Goal: Information Seeking & Learning: Learn about a topic

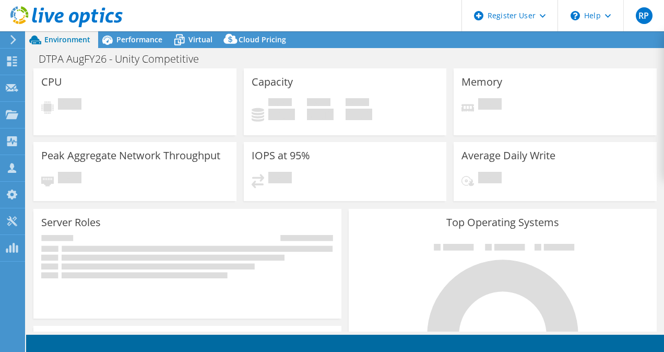
select select "USEast"
select select "USD"
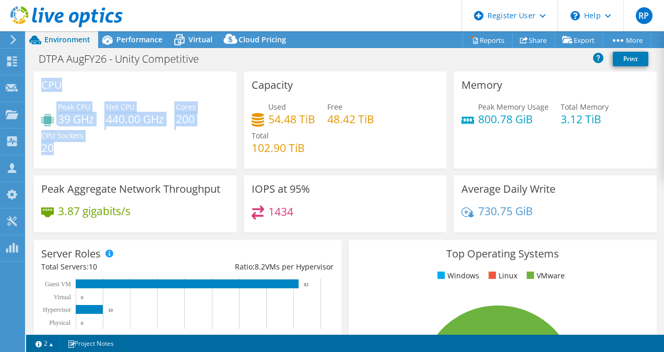
drag, startPoint x: 44, startPoint y: 84, endPoint x: 116, endPoint y: 158, distance: 103.0
click at [116, 158] on div "CPU Peak CPU 39 GHz Net CPU 440.00 GHz Cores 200 CPU Sockets 20" at bounding box center [134, 120] width 203 height 97
copy div "CPU Peak CPU 39 GHz Net CPU 440.00 GHz Cores 200 CPU Sockets 20"
click at [210, 119] on div "Peak CPU 39 GHz Net CPU 440.00 GHz Cores 200 CPU Sockets 20" at bounding box center [134, 132] width 187 height 63
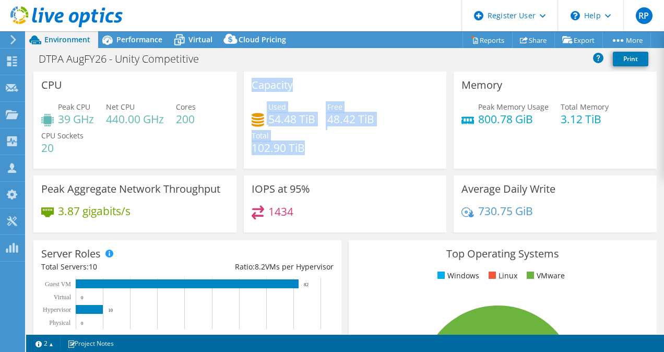
drag, startPoint x: 251, startPoint y: 88, endPoint x: 314, endPoint y: 157, distance: 94.2
click at [314, 157] on div "Capacity Used 54.48 TiB Free 48.42 TiB Total 102.90 TiB" at bounding box center [345, 120] width 203 height 97
copy div "Capacity Used 54.48 TiB Free 48.42 TiB Total 102.90 TiB"
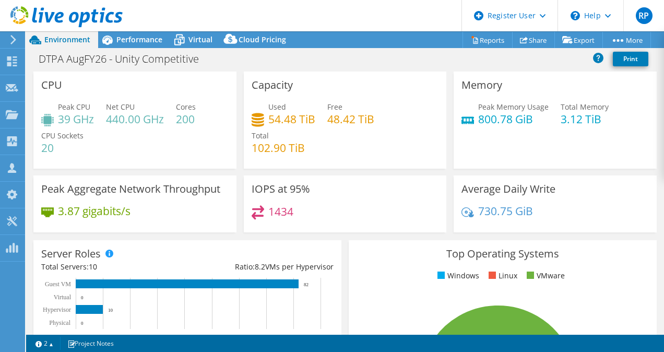
click at [254, 251] on div "Server Roles Physical Servers represent bare metal servers that were targets of…" at bounding box center [187, 295] width 308 height 110
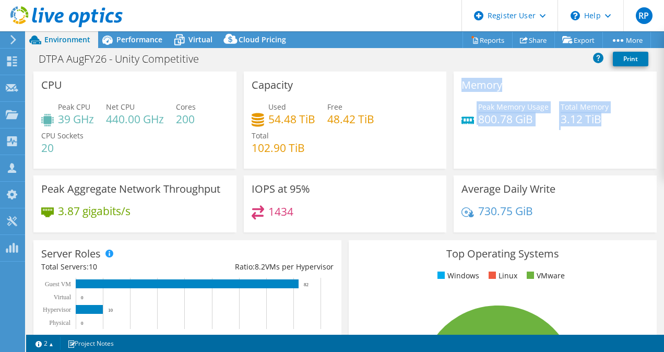
drag, startPoint x: 450, startPoint y: 83, endPoint x: 603, endPoint y: 133, distance: 160.5
click at [603, 133] on div "Memory Peak Memory Usage 800.78 GiB Total Memory 3.12 TiB" at bounding box center [555, 120] width 203 height 97
copy div "Memory Peak Memory Usage 800.78 GiB Total Memory 3.12 TiB"
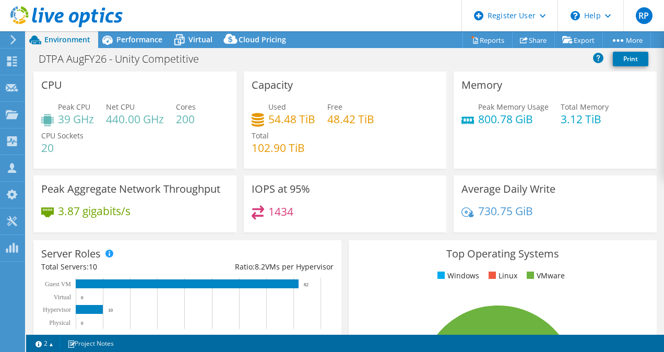
click at [290, 217] on h4 "1434" at bounding box center [280, 211] width 25 height 11
click at [289, 215] on h4 "1434" at bounding box center [280, 211] width 25 height 11
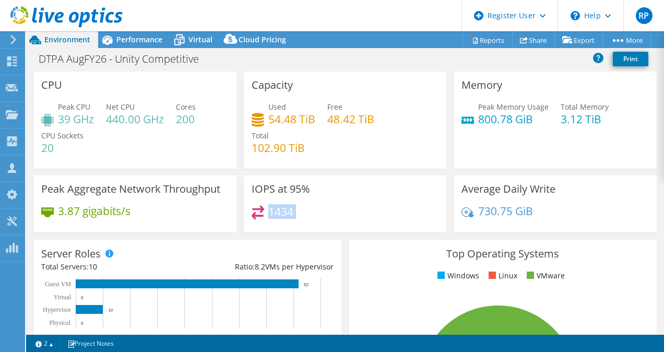
drag, startPoint x: 289, startPoint y: 215, endPoint x: 306, endPoint y: 222, distance: 18.5
click at [306, 222] on div "1434" at bounding box center [345, 216] width 187 height 22
click at [307, 207] on div "1434" at bounding box center [345, 216] width 187 height 22
click at [152, 40] on span "Performance" at bounding box center [139, 39] width 46 height 10
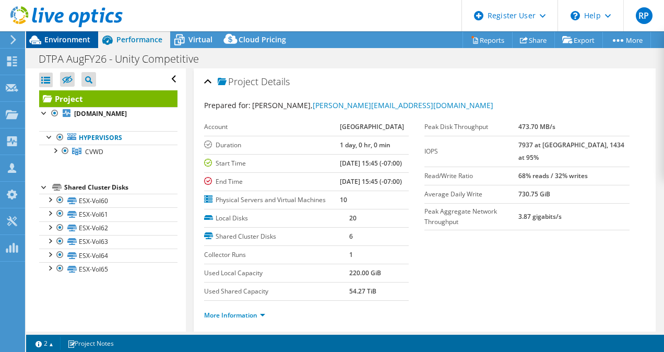
click at [75, 37] on span "Environment" at bounding box center [67, 39] width 46 height 10
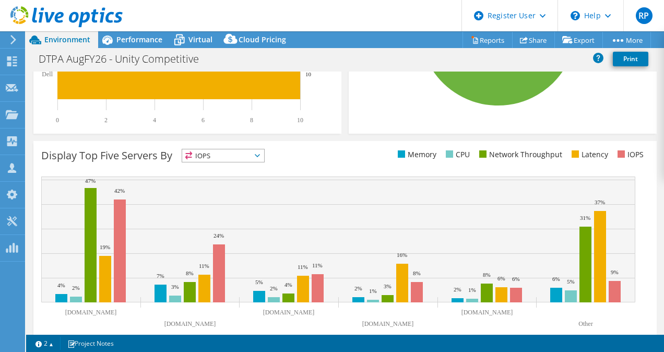
scroll to position [373, 0]
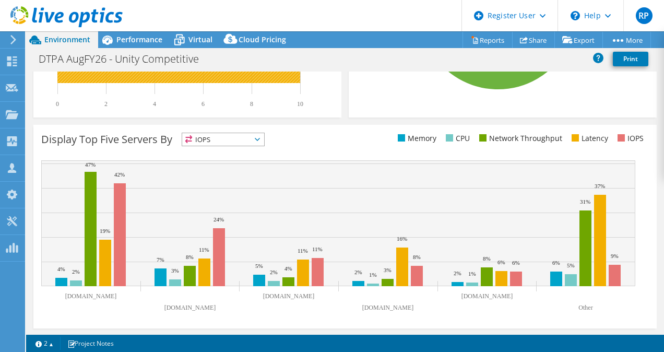
click at [136, 30] on header "RP Dell User [PERSON_NAME] [PERSON_NAME][EMAIL_ADDRESS][DOMAIN_NAME] Dell My Pr…" at bounding box center [332, 15] width 664 height 31
click at [133, 34] on span "Performance" at bounding box center [139, 39] width 46 height 10
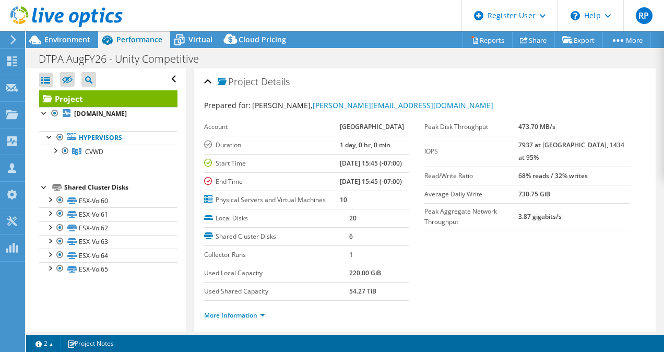
scroll to position [0, 0]
click at [198, 30] on header "RP Dell User [PERSON_NAME] [PERSON_NAME][EMAIL_ADDRESS][DOMAIN_NAME] Dell My Pr…" at bounding box center [332, 15] width 664 height 31
click at [196, 33] on div "Virtual" at bounding box center [195, 39] width 50 height 17
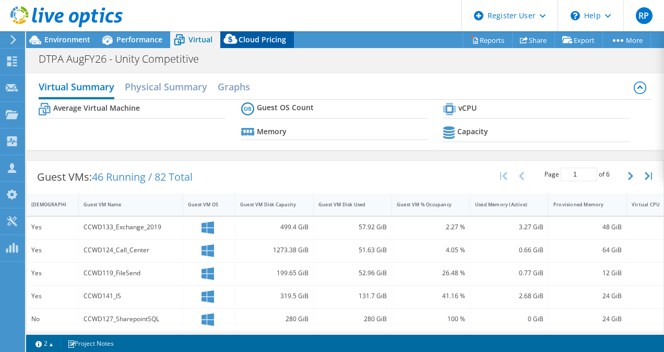
click at [246, 45] on div "Cloud Pricing" at bounding box center [257, 39] width 74 height 17
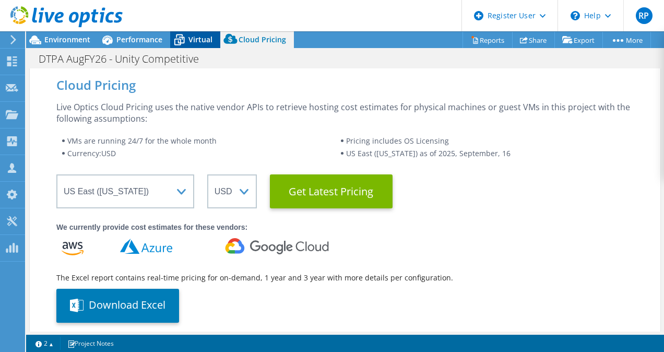
click at [207, 41] on span "Virtual" at bounding box center [200, 39] width 24 height 10
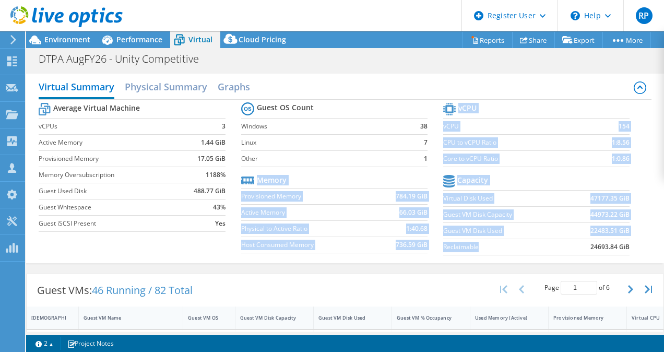
drag, startPoint x: 433, startPoint y: 187, endPoint x: 493, endPoint y: 246, distance: 84.2
click at [493, 246] on div "Average Virtual Machine vCPUs 3 Active Memory 1.44 GiB Provisioned Memory 17.05…" at bounding box center [345, 180] width 612 height 161
click at [493, 246] on label "Reclaimable" at bounding box center [504, 247] width 122 height 10
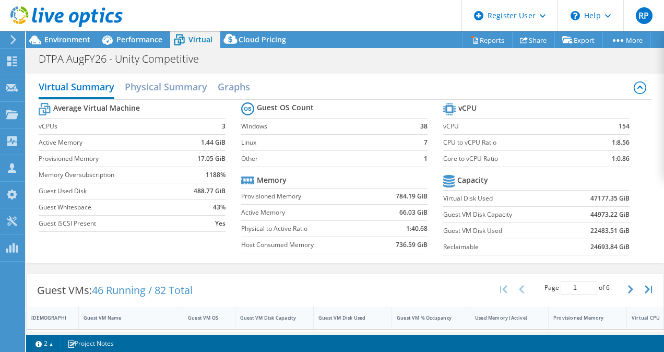
drag, startPoint x: 438, startPoint y: 197, endPoint x: 567, endPoint y: 180, distance: 130.7
click at [567, 180] on tbody "Capacity Virtual Disk Used 47177.35 GiB Guest VM Disk Capacity 44973.22 GiB Gue…" at bounding box center [536, 213] width 186 height 83
click at [236, 89] on h2 "Graphs" at bounding box center [234, 87] width 32 height 23
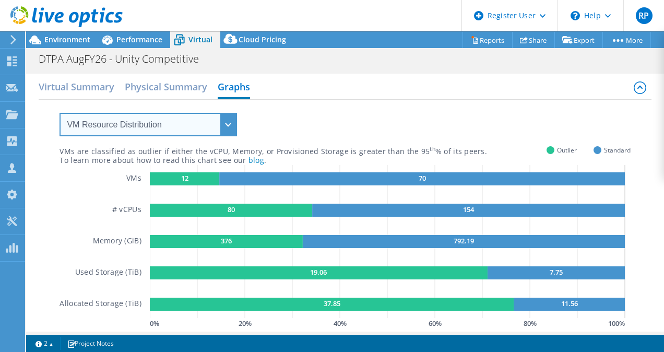
click at [215, 122] on select "VM Resource Distribution Provisioning Contrast Over Provisioning" at bounding box center [149, 124] width 178 height 23
click at [60, 113] on select "VM Resource Distribution Provisioning Contrast Over Provisioning" at bounding box center [149, 124] width 178 height 23
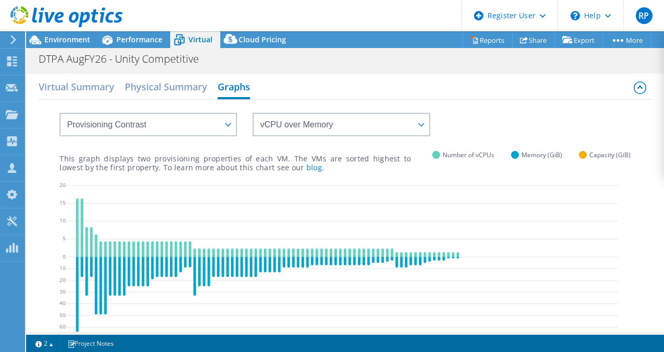
click at [214, 107] on div "VM Resource Distribution Provisioning Contrast Over Provisioning" at bounding box center [138, 118] width 198 height 37
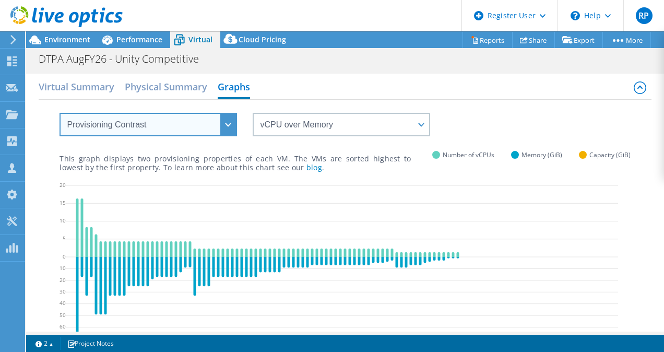
click at [212, 121] on select "VM Resource Distribution Provisioning Contrast Over Provisioning" at bounding box center [149, 124] width 178 height 23
select select "Over Provisioning"
click at [60, 113] on select "VM Resource Distribution Provisioning Contrast Over Provisioning" at bounding box center [149, 124] width 178 height 23
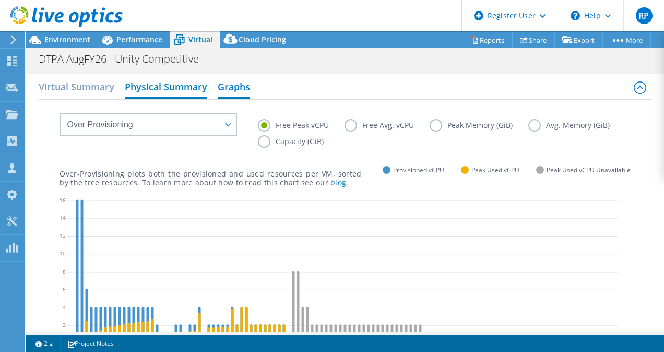
click at [189, 84] on h2 "Physical Summary" at bounding box center [166, 87] width 83 height 23
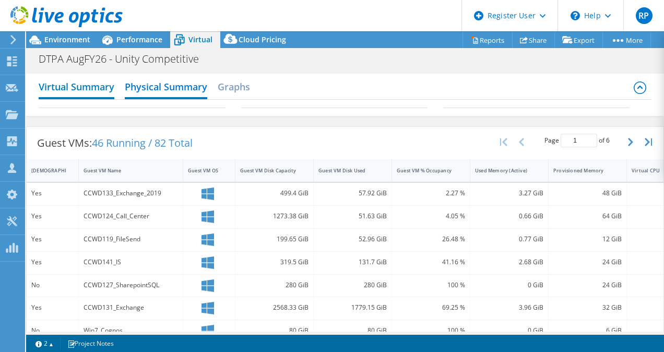
click at [114, 91] on h2 "Virtual Summary" at bounding box center [77, 87] width 76 height 23
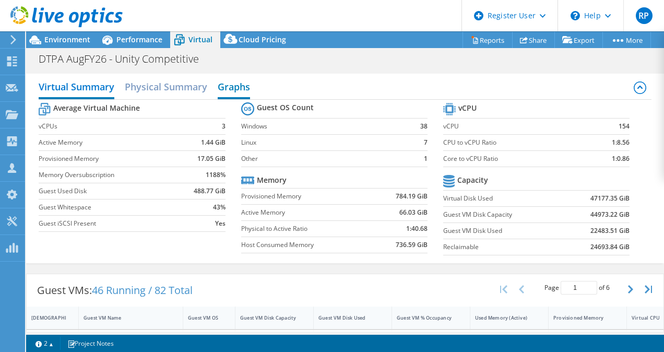
click at [231, 92] on h2 "Graphs" at bounding box center [234, 87] width 32 height 23
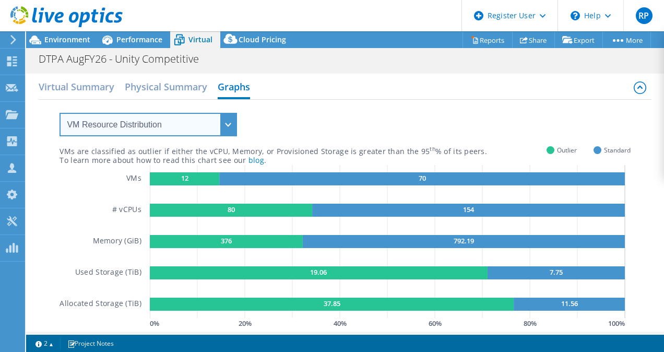
click at [196, 131] on select "VM Resource Distribution Provisioning Contrast Over Provisioning" at bounding box center [149, 124] width 178 height 23
click at [60, 113] on select "VM Resource Distribution Provisioning Contrast Over Provisioning" at bounding box center [149, 124] width 178 height 23
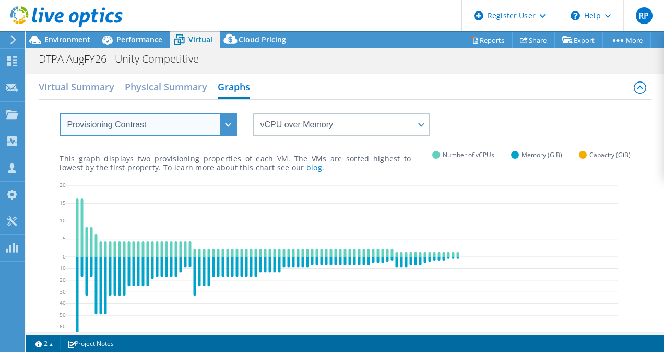
click at [203, 117] on select "VM Resource Distribution Provisioning Contrast Over Provisioning" at bounding box center [149, 124] width 178 height 23
click at [60, 113] on select "VM Resource Distribution Provisioning Contrast Over Provisioning" at bounding box center [149, 124] width 178 height 23
click at [207, 127] on select "VM Resource Distribution Provisioning Contrast Over Provisioning" at bounding box center [149, 124] width 178 height 23
click at [60, 113] on select "VM Resource Distribution Provisioning Contrast Over Provisioning" at bounding box center [149, 124] width 178 height 23
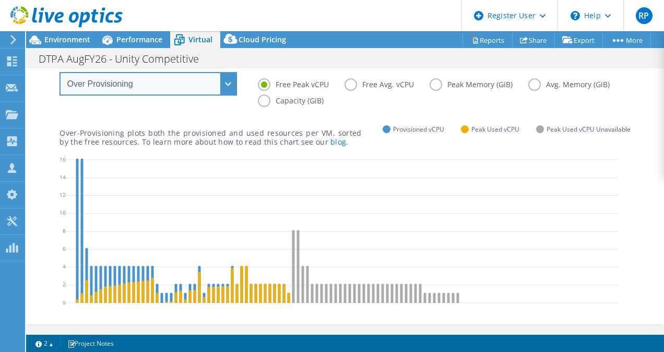
scroll to position [41, 0]
click at [206, 82] on select "VM Resource Distribution Provisioning Contrast Over Provisioning" at bounding box center [149, 83] width 178 height 23
click at [60, 72] on select "VM Resource Distribution Provisioning Contrast Over Provisioning" at bounding box center [149, 83] width 178 height 23
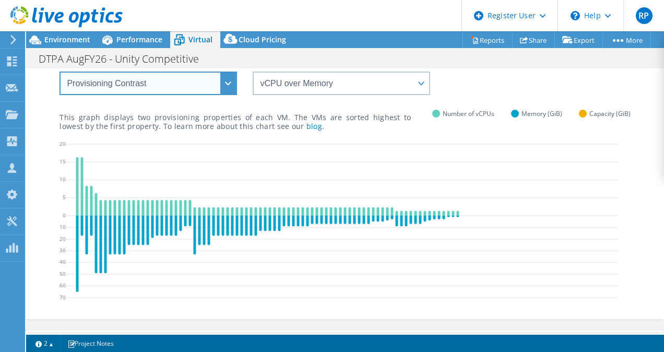
click at [169, 84] on select "VM Resource Distribution Provisioning Contrast Over Provisioning" at bounding box center [149, 83] width 178 height 23
select select "VM Resource Distribution"
click at [60, 72] on select "VM Resource Distribution Provisioning Contrast Over Provisioning" at bounding box center [149, 83] width 178 height 23
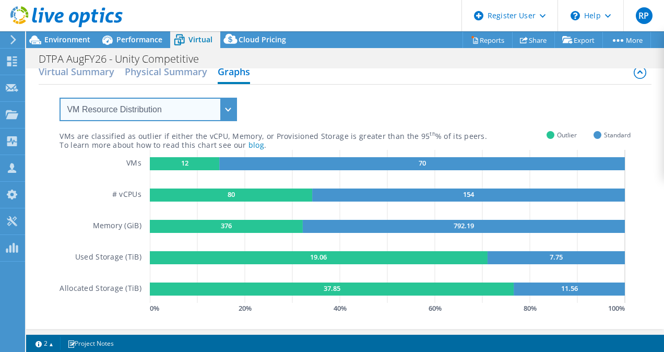
scroll to position [0, 0]
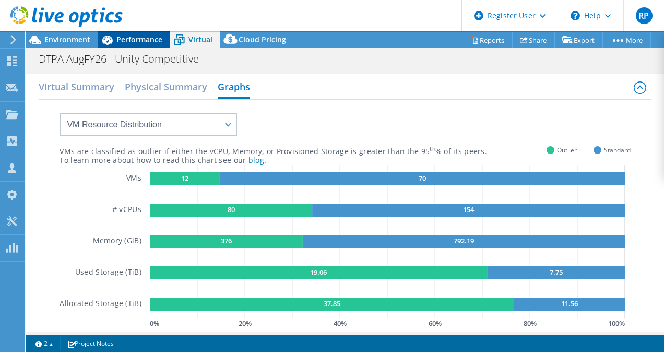
click at [147, 42] on span "Performance" at bounding box center [139, 39] width 46 height 10
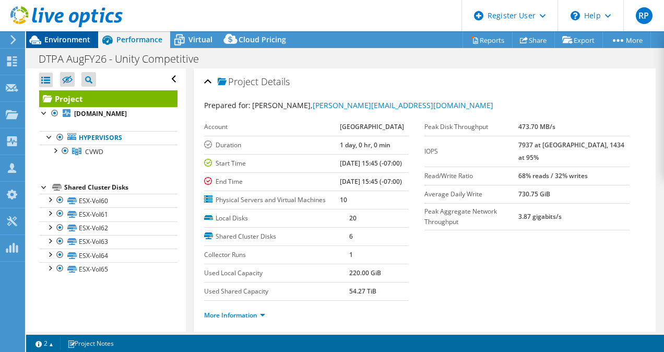
click at [64, 36] on span "Environment" at bounding box center [67, 39] width 46 height 10
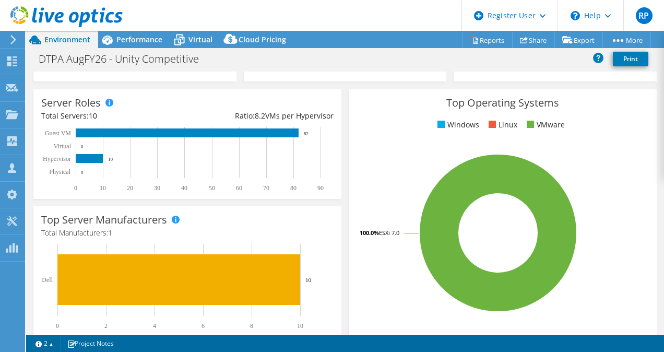
scroll to position [373, 0]
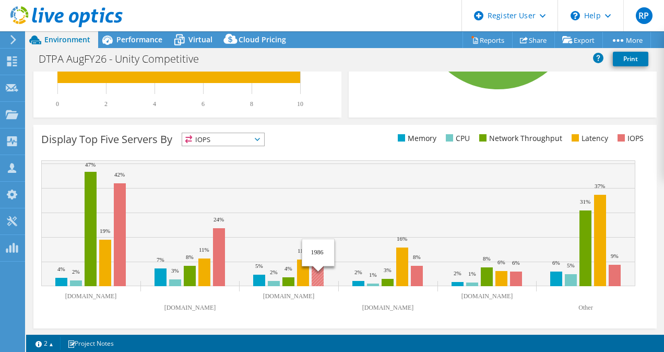
click at [321, 276] on rect at bounding box center [318, 272] width 12 height 28
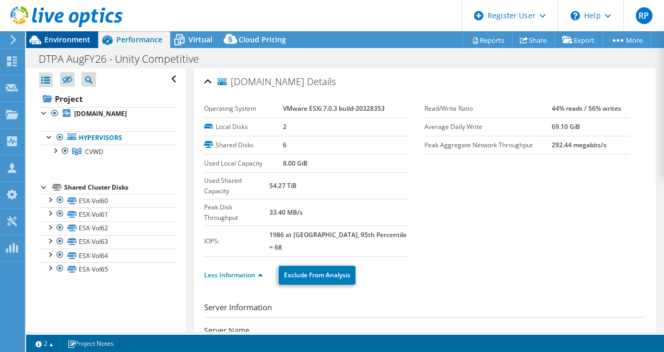
click at [76, 44] on span "Environment" at bounding box center [67, 39] width 46 height 10
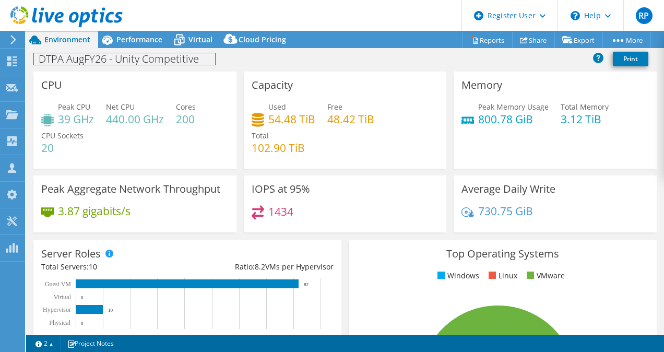
click at [138, 53] on h1 "DTPA AugFY26 - Unity Competitive" at bounding box center [124, 58] width 181 height 11
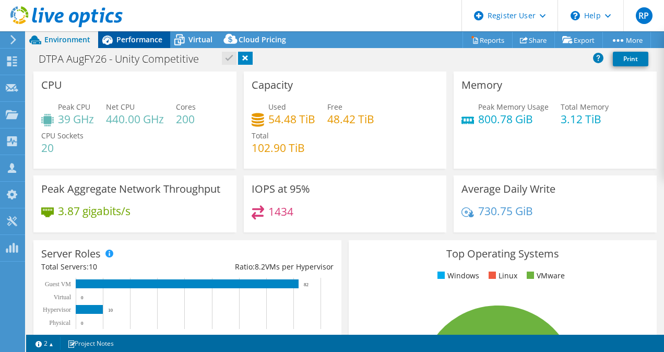
click at [142, 40] on span "Performance" at bounding box center [139, 39] width 46 height 10
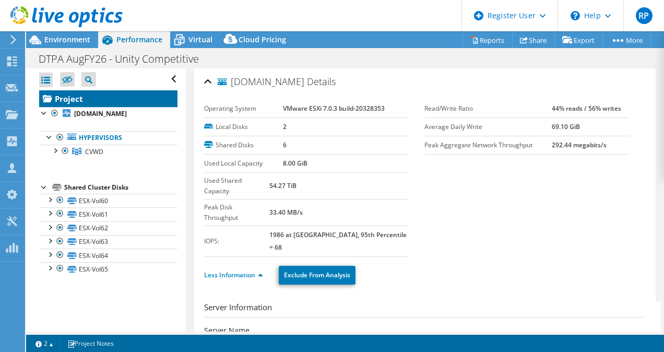
click at [93, 99] on link "Project" at bounding box center [108, 98] width 138 height 17
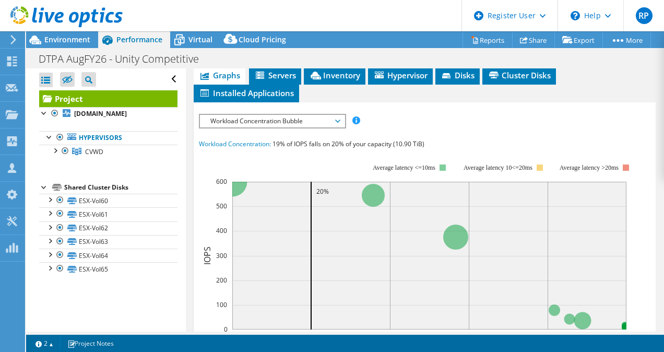
scroll to position [279, 0]
click at [305, 141] on div "IOPS Disk Throughput IO Size Latency Queue Depth CPU Percentage Memory Page Fau…" at bounding box center [425, 304] width 452 height 392
click at [302, 127] on span "Workload Concentration Bubble" at bounding box center [272, 120] width 134 height 13
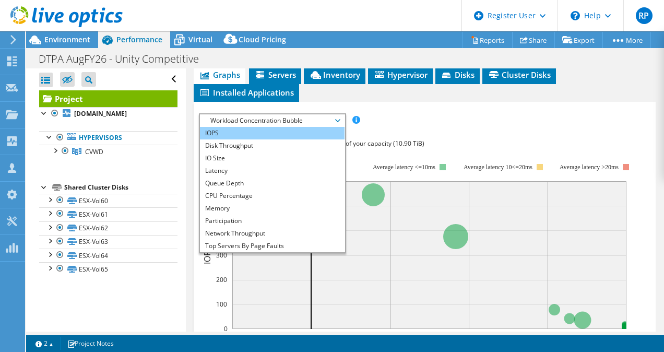
click at [296, 139] on li "IOPS" at bounding box center [272, 133] width 145 height 13
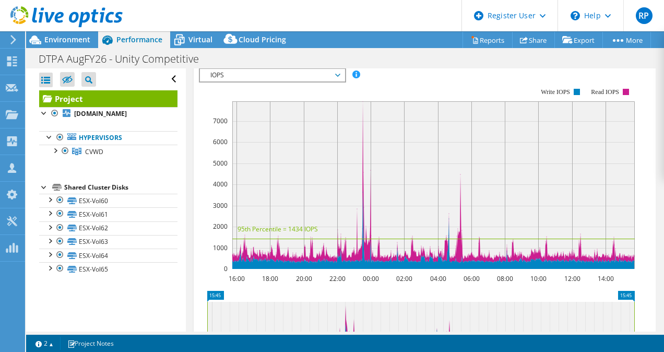
scroll to position [329, 0]
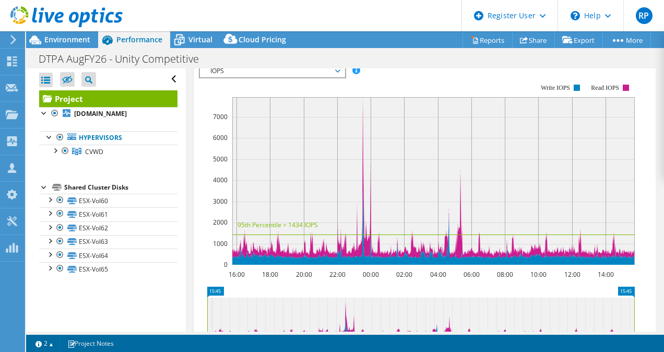
click at [307, 77] on span "IOPS" at bounding box center [272, 71] width 134 height 13
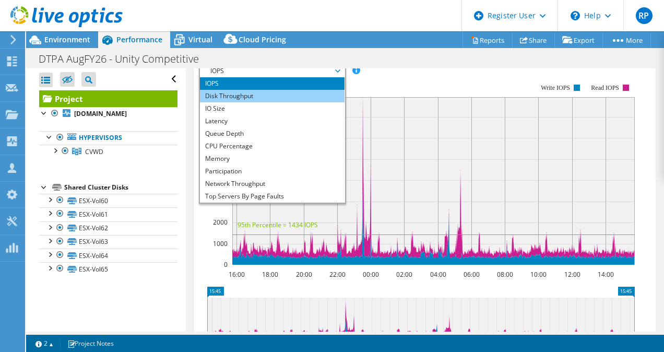
click at [309, 102] on li "Disk Throughput" at bounding box center [272, 96] width 145 height 13
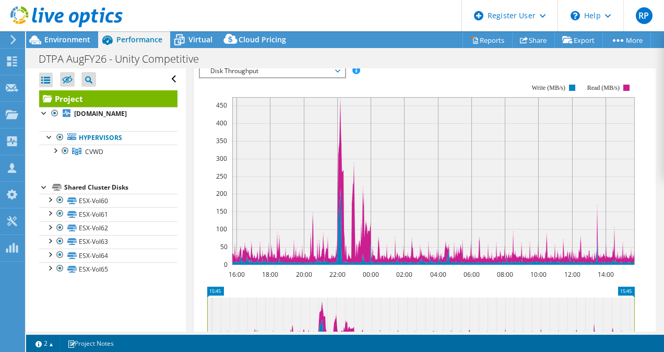
click at [303, 91] on div "IOPS Disk Throughput IO Size Latency Queue Depth CPU Percentage Memory Page Fau…" at bounding box center [425, 239] width 452 height 362
click at [301, 77] on span "Disk Throughput" at bounding box center [272, 71] width 134 height 13
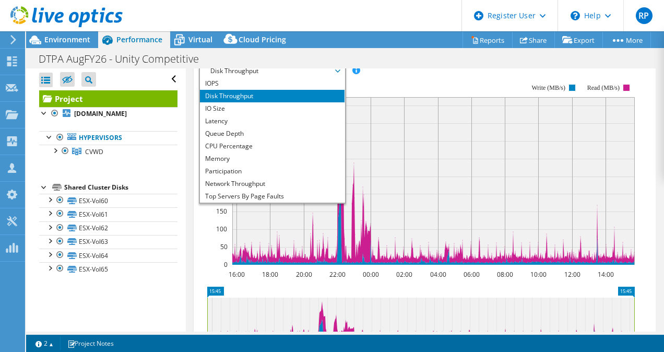
click at [427, 142] on rect at bounding box center [433, 181] width 403 height 168
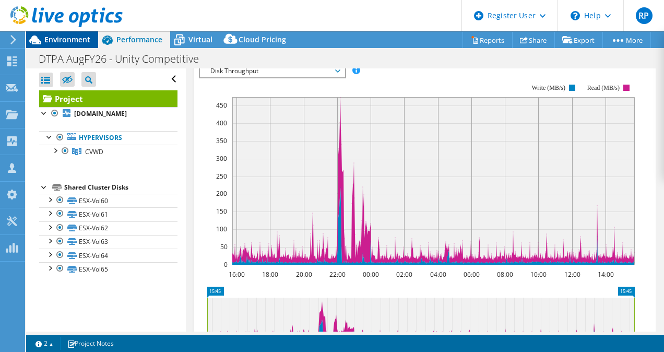
click at [81, 42] on span "Environment" at bounding box center [67, 39] width 46 height 10
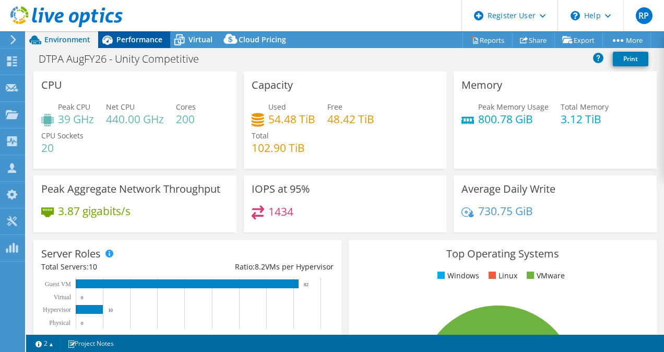
click at [139, 46] on div "Performance" at bounding box center [134, 39] width 72 height 17
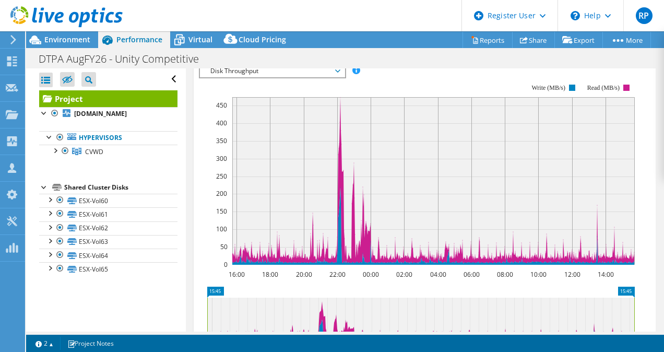
scroll to position [0, 0]
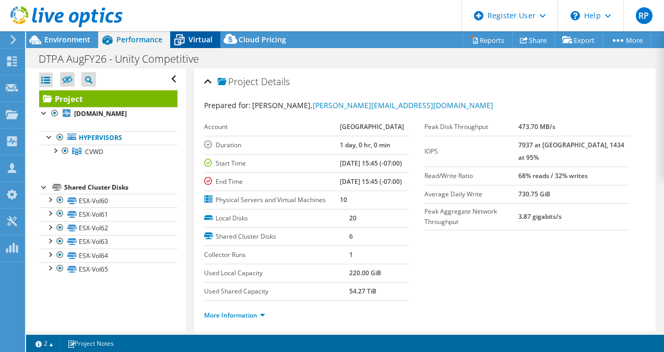
click at [199, 45] on div "Virtual" at bounding box center [195, 39] width 50 height 17
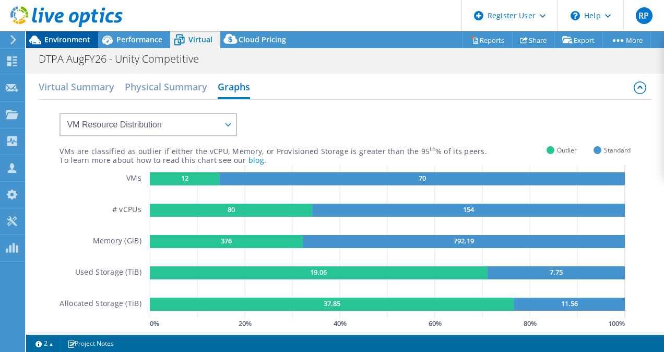
click at [91, 41] on div "Environment" at bounding box center [62, 39] width 72 height 17
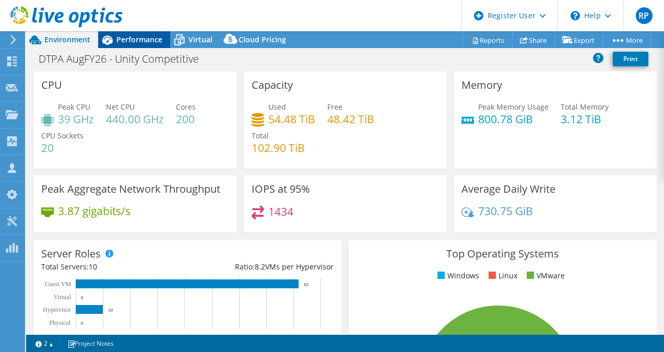
click at [119, 41] on span "Performance" at bounding box center [139, 39] width 46 height 10
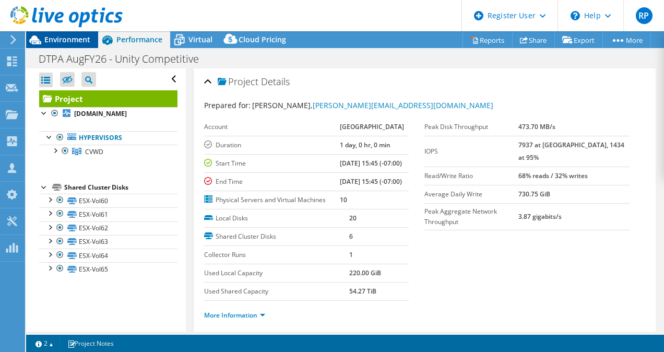
click at [93, 42] on div "Environment" at bounding box center [62, 39] width 72 height 17
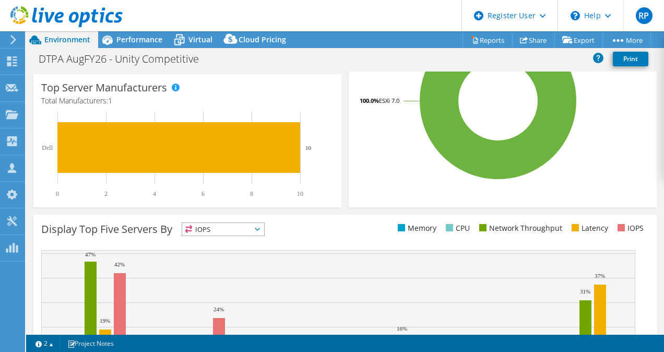
scroll to position [273, 0]
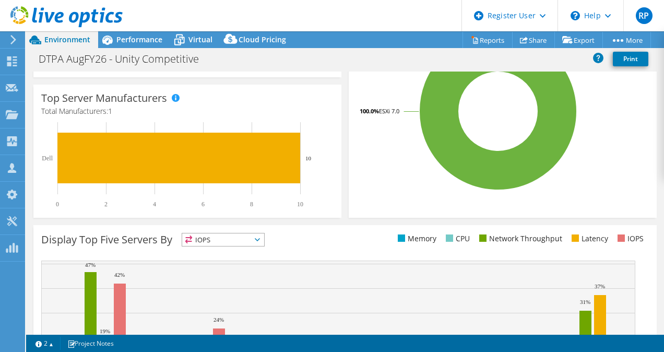
click at [141, 30] on header "RP Dell User [PERSON_NAME] [PERSON_NAME][EMAIL_ADDRESS][DOMAIN_NAME] Dell My Pr…" at bounding box center [332, 15] width 664 height 31
click at [140, 32] on div "Performance" at bounding box center [134, 39] width 72 height 17
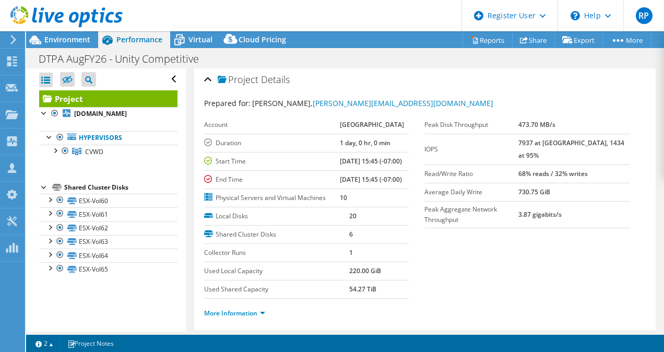
scroll to position [3, 0]
drag, startPoint x: 538, startPoint y: 142, endPoint x: 547, endPoint y: 138, distance: 9.3
click at [547, 138] on tr "IOPS 7937 at [GEOGRAPHIC_DATA], 1434 at 95%" at bounding box center [527, 148] width 205 height 31
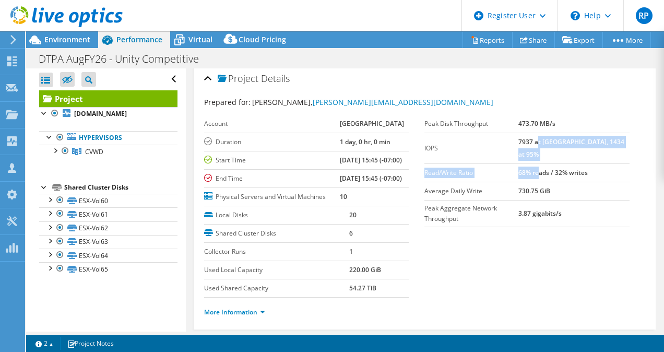
drag, startPoint x: 547, startPoint y: 138, endPoint x: 560, endPoint y: 149, distance: 17.8
click at [560, 149] on tbody "Peak Disk Throughput 473.70 MB/s IOPS 7937 at [GEOGRAPHIC_DATA], 1434 at 95% Re…" at bounding box center [527, 171] width 205 height 112
drag, startPoint x: 560, startPoint y: 149, endPoint x: 551, endPoint y: 143, distance: 11.3
click at [551, 143] on b "7937 at [GEOGRAPHIC_DATA], 1434 at 95%" at bounding box center [571, 147] width 106 height 21
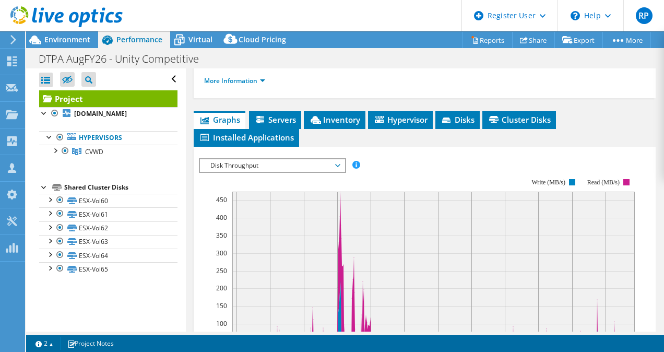
scroll to position [233, 0]
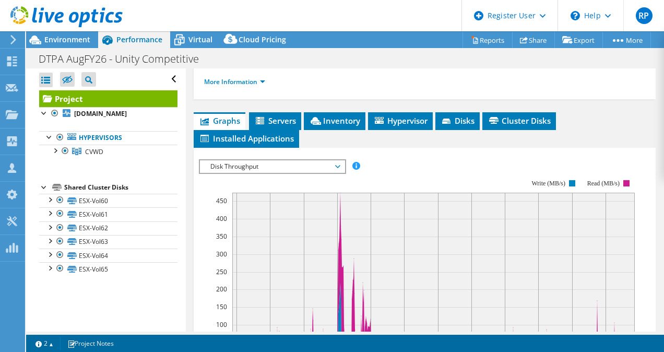
click at [303, 173] on span "Disk Throughput" at bounding box center [272, 166] width 134 height 13
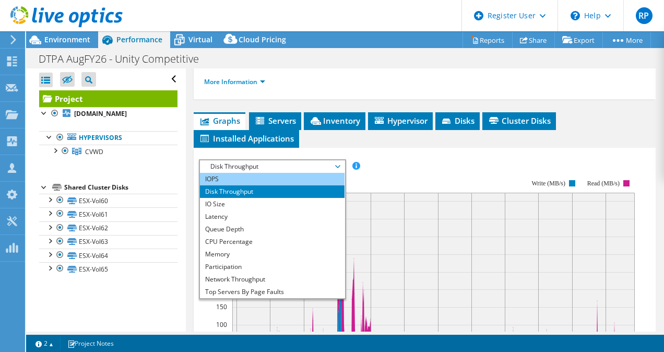
click at [293, 185] on li "IOPS" at bounding box center [272, 179] width 145 height 13
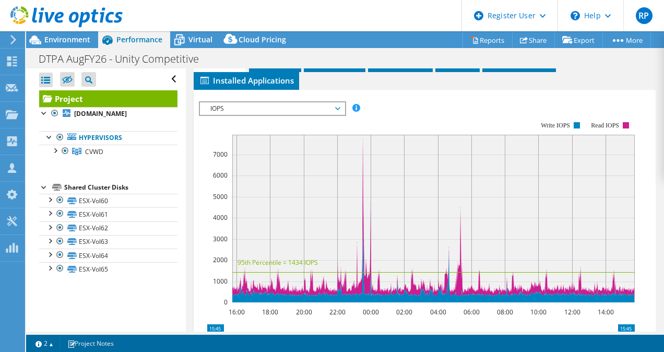
scroll to position [293, 0]
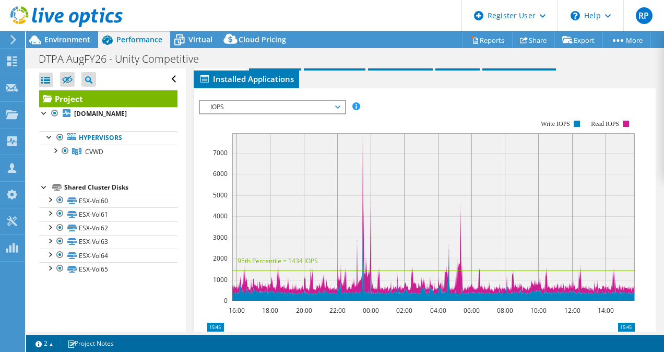
click at [361, 236] on rect at bounding box center [433, 217] width 403 height 168
click at [363, 235] on icon at bounding box center [433, 214] width 403 height 162
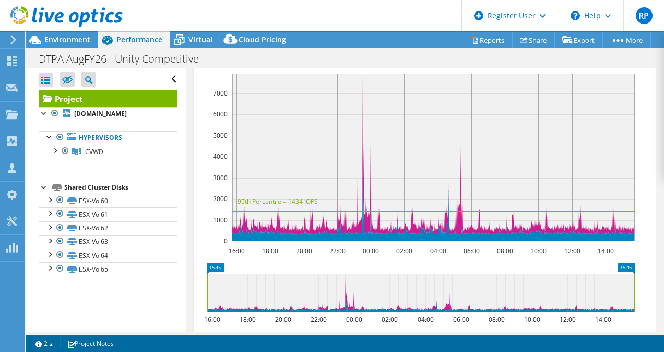
scroll to position [352, 0]
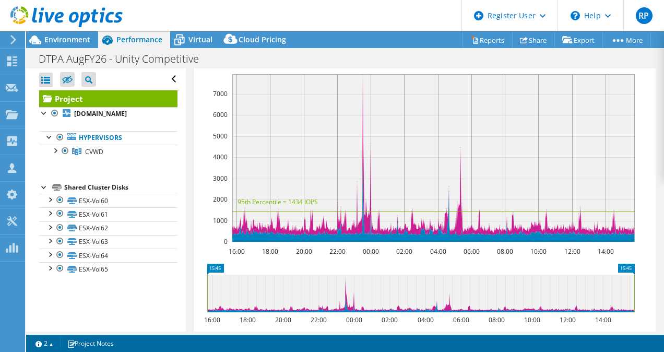
click at [317, 54] on span "IOPS" at bounding box center [272, 48] width 134 height 13
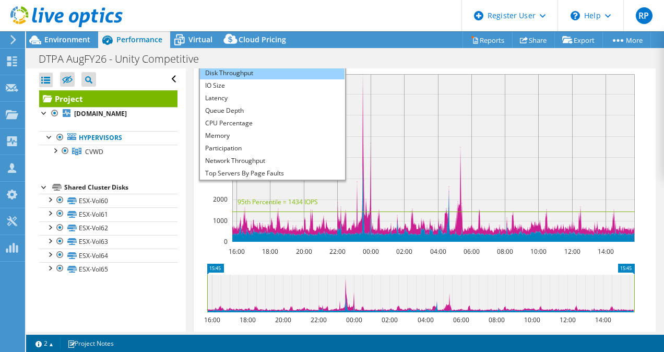
click at [310, 79] on li "Disk Throughput" at bounding box center [272, 73] width 145 height 13
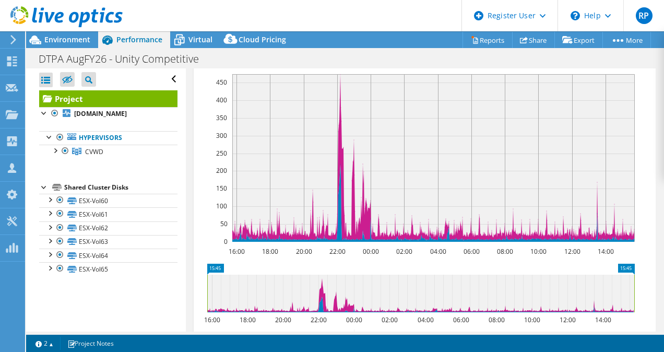
click at [304, 54] on span "Disk Throughput" at bounding box center [272, 48] width 134 height 13
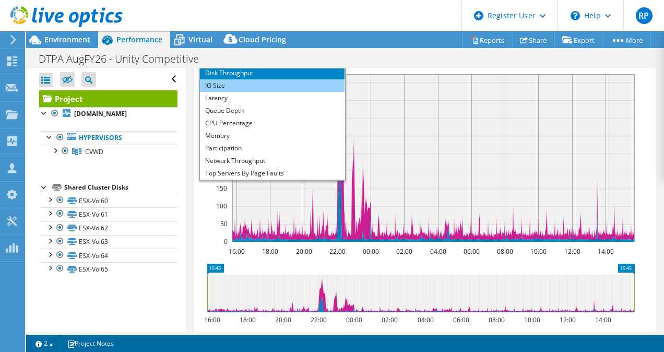
click at [289, 92] on li "IO Size" at bounding box center [272, 85] width 145 height 13
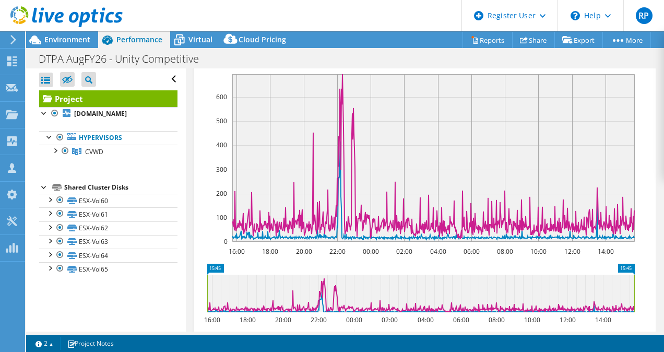
click at [313, 54] on span "IO Size" at bounding box center [272, 48] width 134 height 13
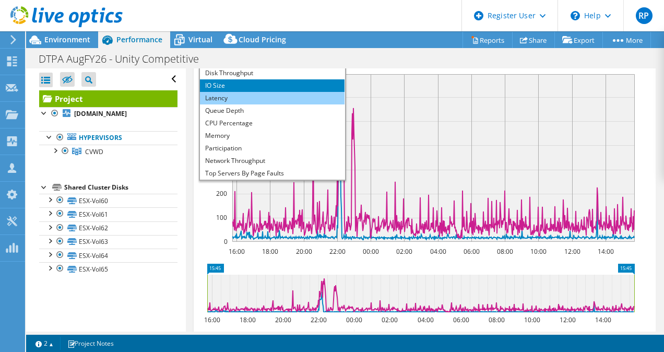
click at [302, 104] on li "Latency" at bounding box center [272, 98] width 145 height 13
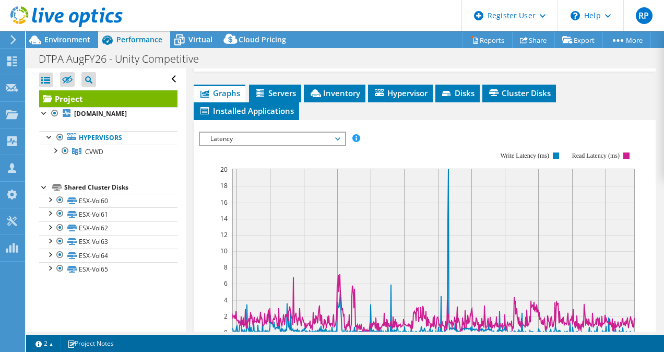
scroll to position [260, 0]
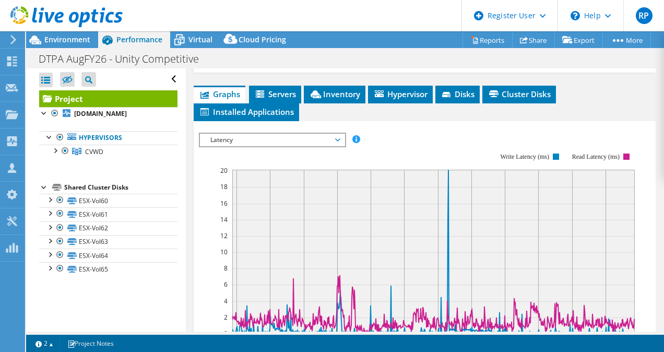
click at [322, 160] on div "IOPS Disk Throughput IO Size Latency Queue Depth CPU Percentage Memory Page Fau…" at bounding box center [425, 308] width 452 height 362
click at [322, 146] on span "Latency" at bounding box center [272, 140] width 134 height 13
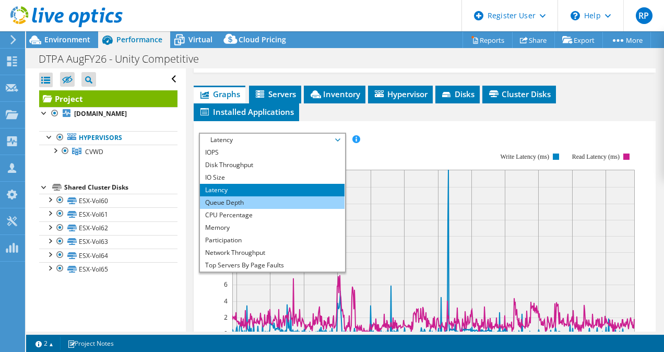
click at [282, 209] on li "Queue Depth" at bounding box center [272, 202] width 145 height 13
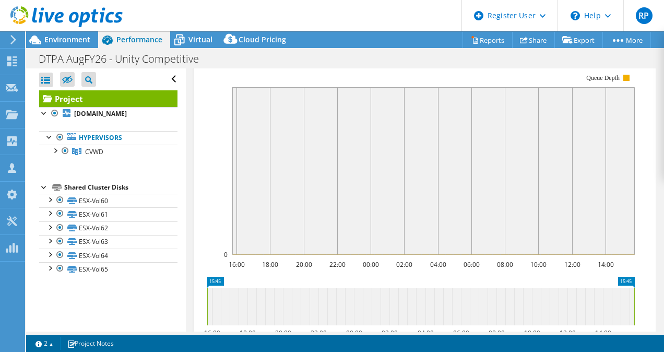
scroll to position [343, 0]
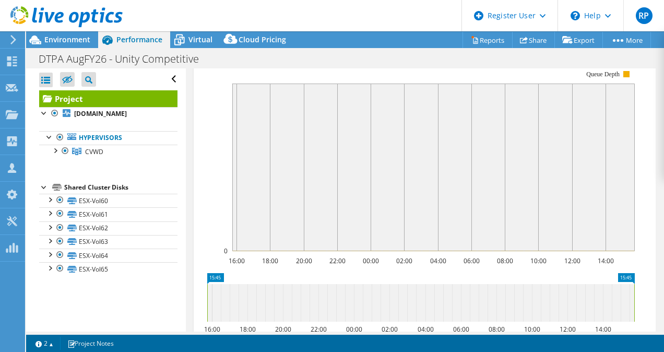
click at [311, 73] on div "IOPS Disk Throughput IO Size Latency Queue Depth CPU Percentage Memory Page Fau…" at bounding box center [425, 223] width 452 height 368
click at [310, 64] on span "Queue Depth" at bounding box center [272, 57] width 134 height 13
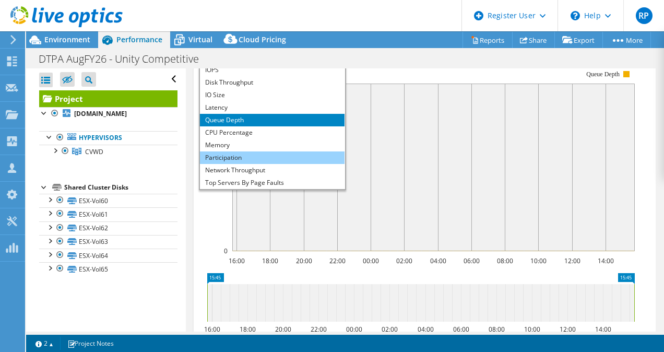
scroll to position [38, 0]
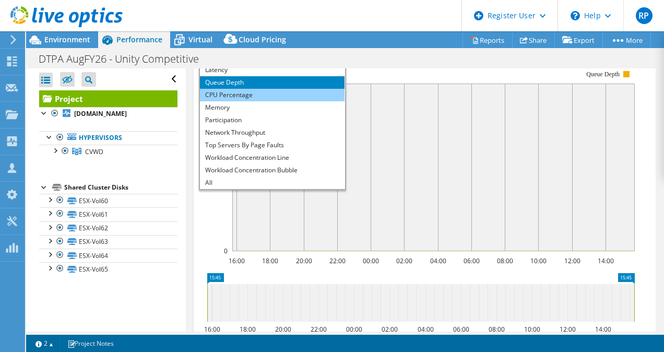
click at [265, 101] on li "CPU Percentage" at bounding box center [272, 95] width 145 height 13
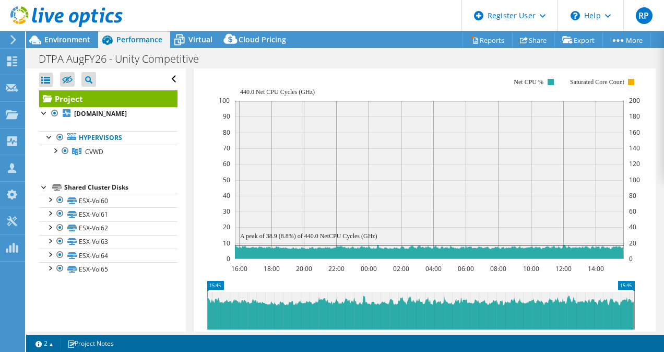
click at [322, 64] on span "CPU Percentage" at bounding box center [272, 57] width 134 height 13
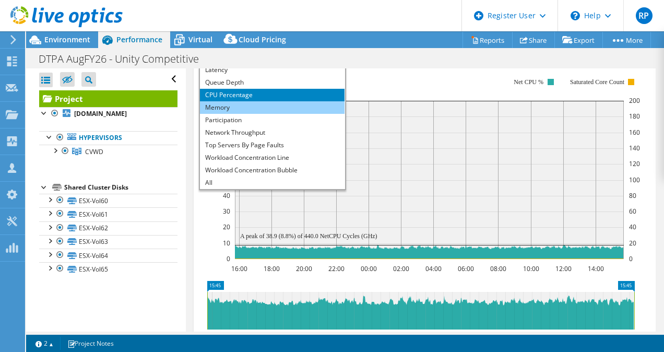
click at [296, 114] on li "Memory" at bounding box center [272, 107] width 145 height 13
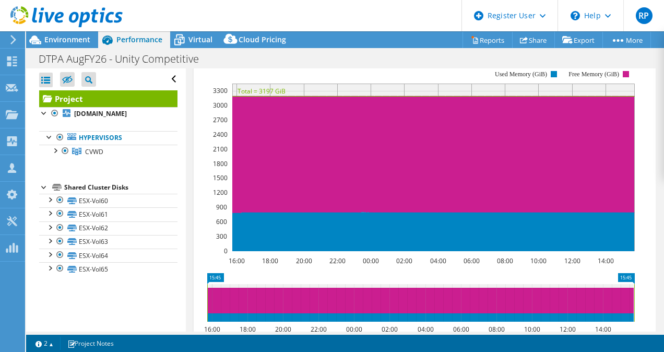
click at [325, 64] on span "Memory" at bounding box center [272, 57] width 134 height 13
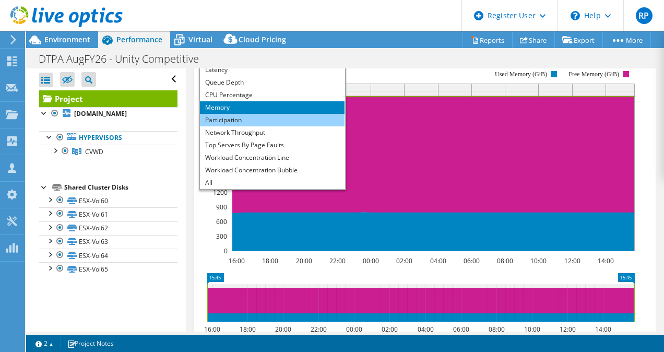
click at [300, 126] on li "Participation" at bounding box center [272, 120] width 145 height 13
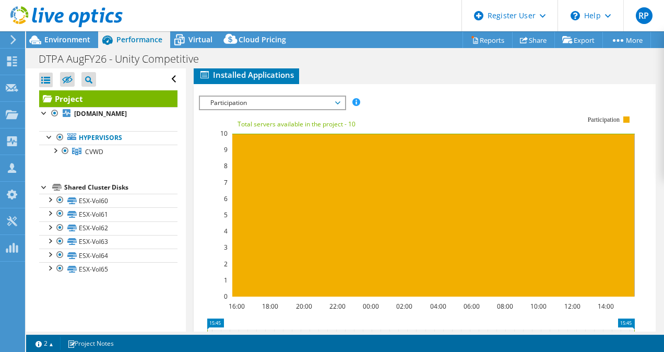
scroll to position [290, 0]
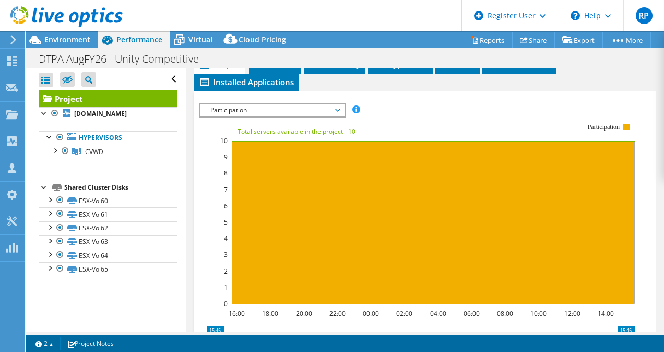
click at [302, 117] on div "Participation IOPS Disk Throughput IO Size Latency Queue Depth CPU Percentage M…" at bounding box center [272, 110] width 147 height 15
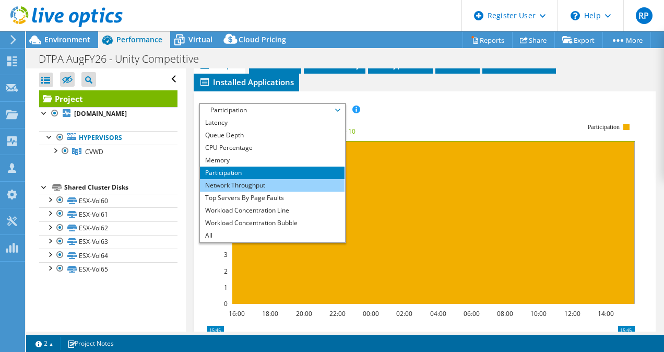
click at [291, 192] on li "Network Throughput" at bounding box center [272, 185] width 145 height 13
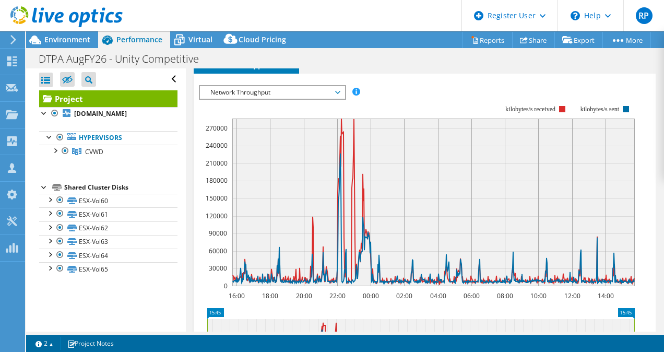
scroll to position [307, 0]
click at [320, 99] on span "Network Throughput" at bounding box center [272, 93] width 134 height 13
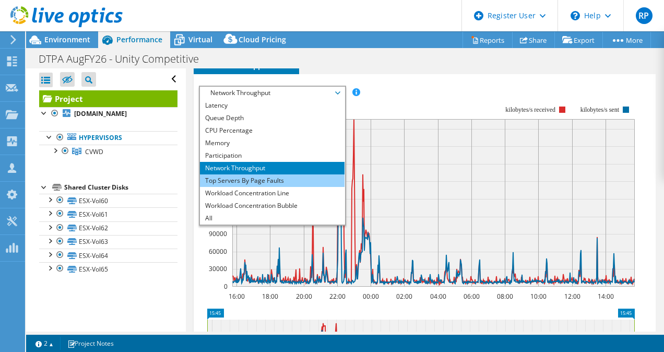
click at [297, 187] on li "Top Servers By Page Faults" at bounding box center [272, 180] width 145 height 13
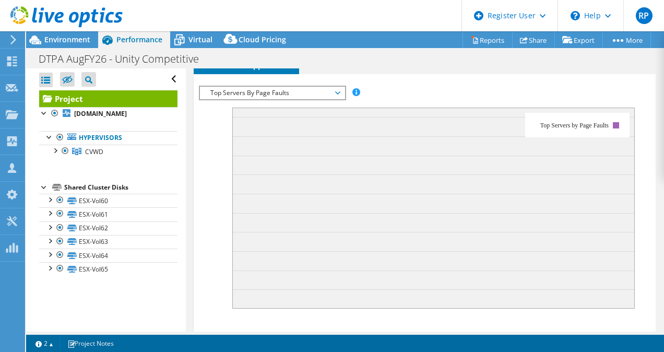
drag, startPoint x: 291, startPoint y: 128, endPoint x: 288, endPoint y: 120, distance: 9.1
click at [288, 99] on span "Top Servers By Page Faults" at bounding box center [272, 93] width 134 height 13
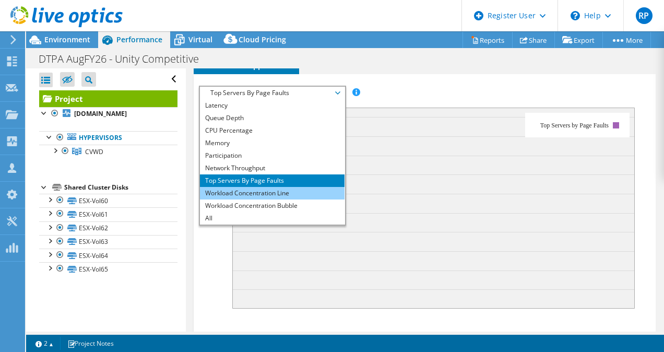
click at [272, 199] on li "Workload Concentration Line" at bounding box center [272, 193] width 145 height 13
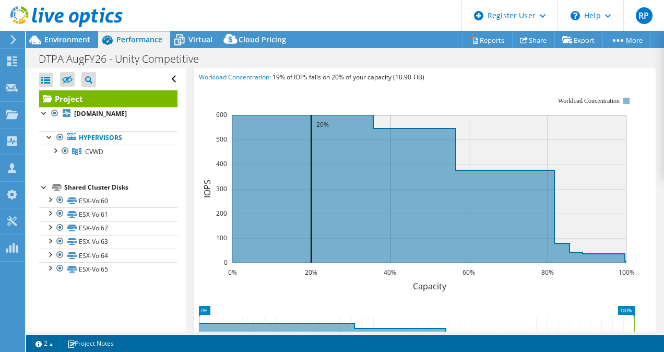
scroll to position [339, 0]
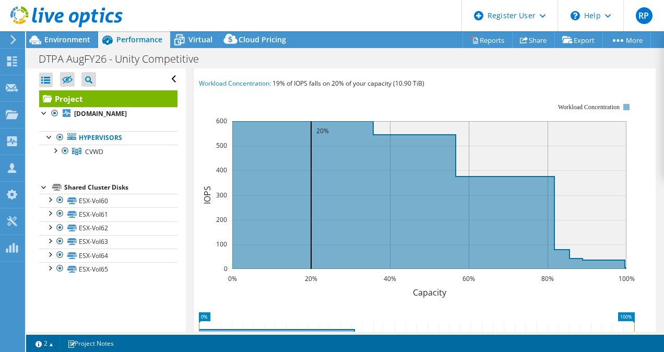
click at [313, 67] on span "Workload Concentration Line" at bounding box center [272, 60] width 134 height 13
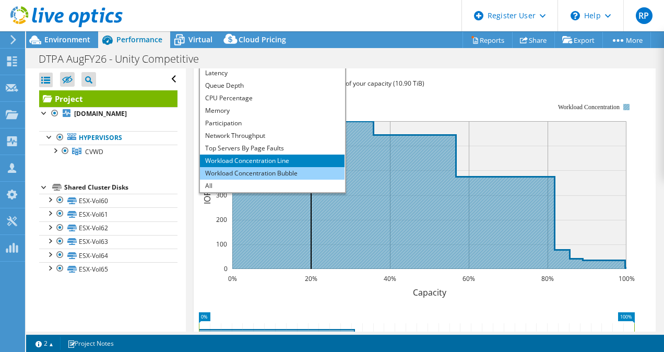
click at [257, 180] on li "Workload Concentration Bubble" at bounding box center [272, 173] width 145 height 13
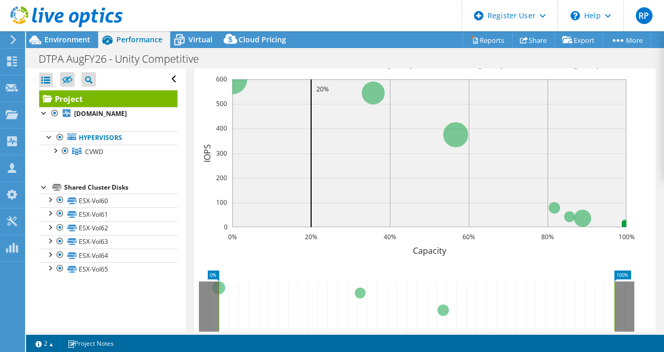
scroll to position [381, 0]
click at [47, 37] on span "Environment" at bounding box center [67, 39] width 46 height 10
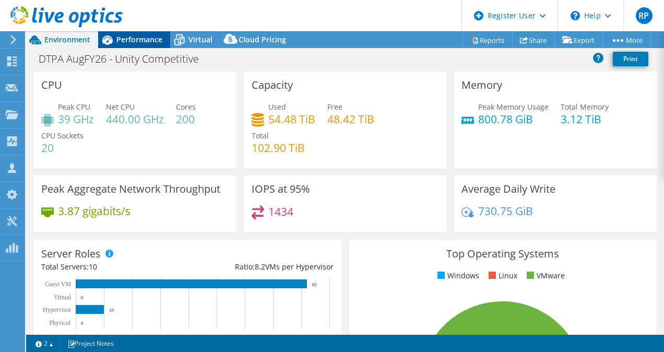
click at [144, 38] on span "Performance" at bounding box center [139, 39] width 46 height 10
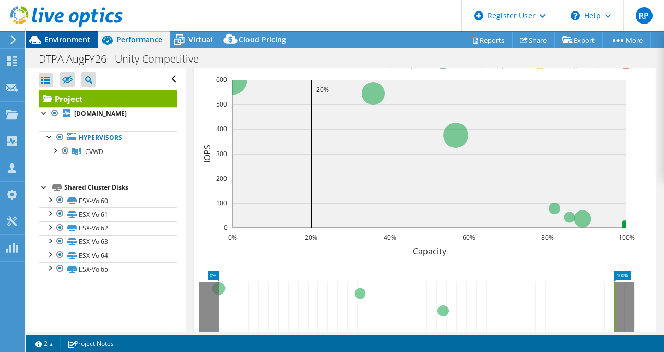
click at [53, 41] on span "Environment" at bounding box center [67, 39] width 46 height 10
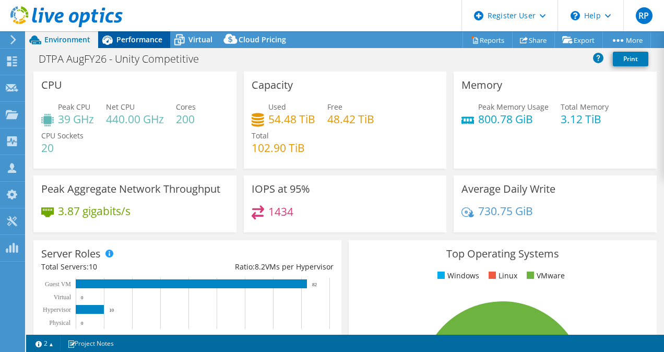
click at [103, 37] on icon at bounding box center [107, 40] width 18 height 18
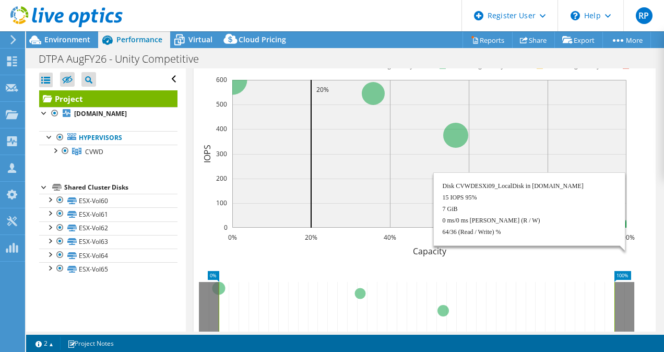
click at [623, 227] on circle at bounding box center [625, 224] width 6 height 6
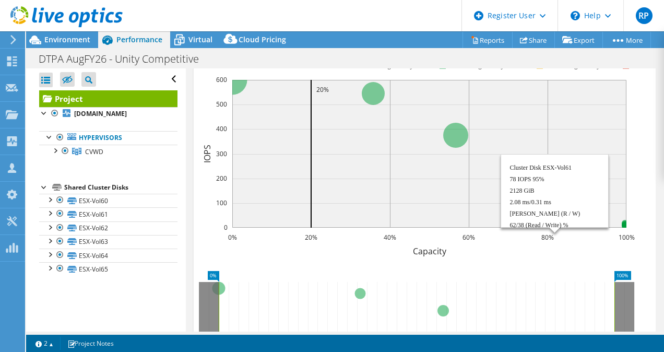
click at [552, 214] on circle at bounding box center [554, 208] width 11 height 11
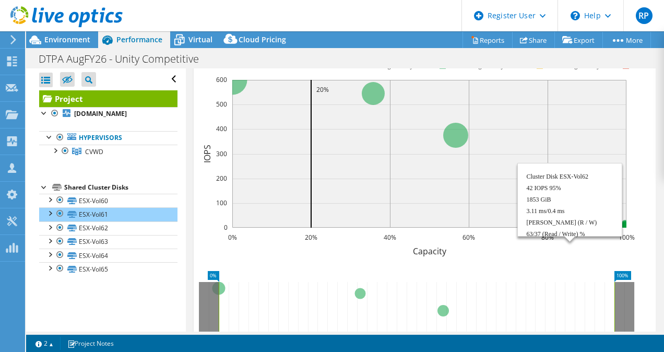
click at [568, 222] on circle at bounding box center [569, 216] width 11 height 11
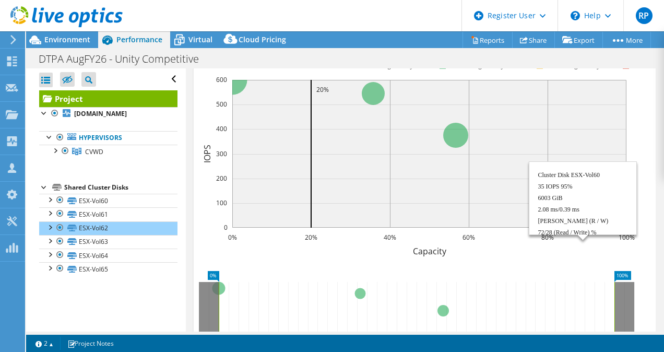
click at [576, 227] on circle at bounding box center [582, 218] width 17 height 17
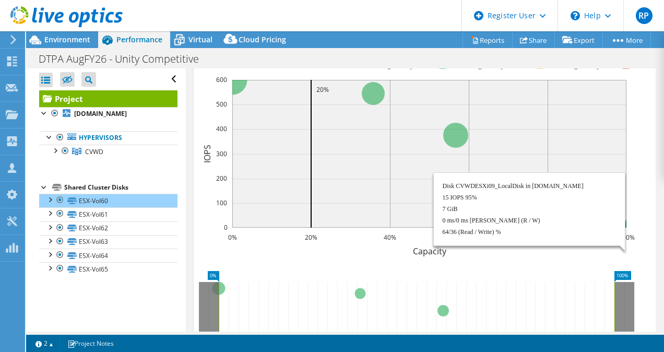
click at [621, 228] on rect at bounding box center [429, 154] width 394 height 148
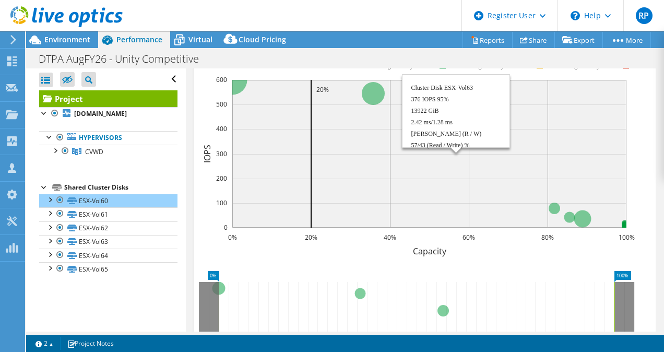
click at [455, 148] on circle at bounding box center [455, 135] width 25 height 25
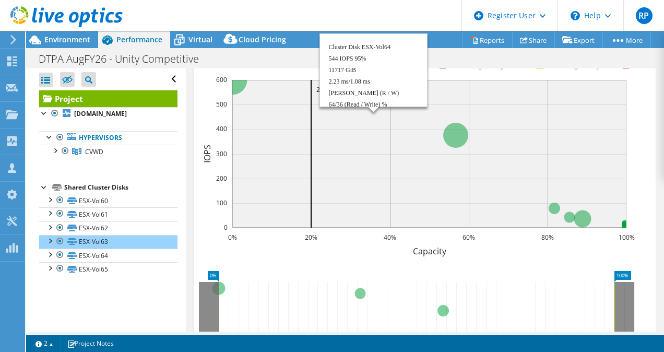
click at [372, 105] on circle at bounding box center [373, 93] width 23 height 23
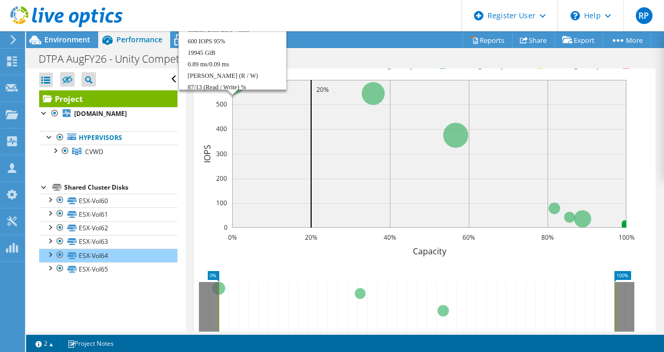
click at [235, 95] on circle at bounding box center [232, 80] width 30 height 30
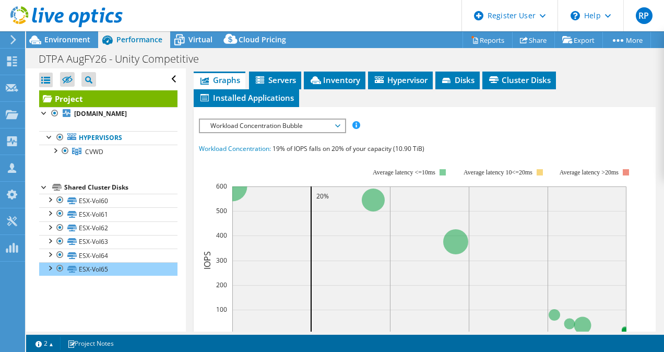
scroll to position [256, 0]
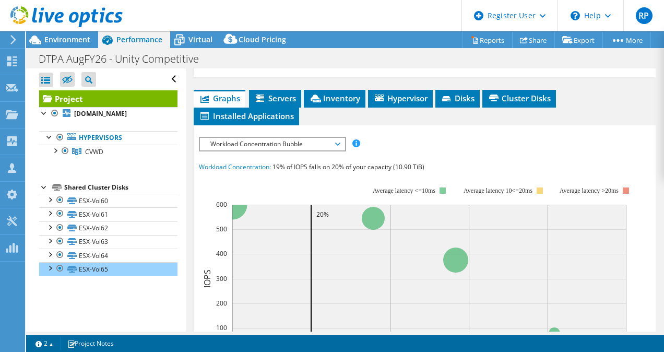
click at [234, 103] on span "Graphs" at bounding box center [219, 98] width 41 height 10
click at [268, 103] on span "Servers" at bounding box center [275, 98] width 42 height 10
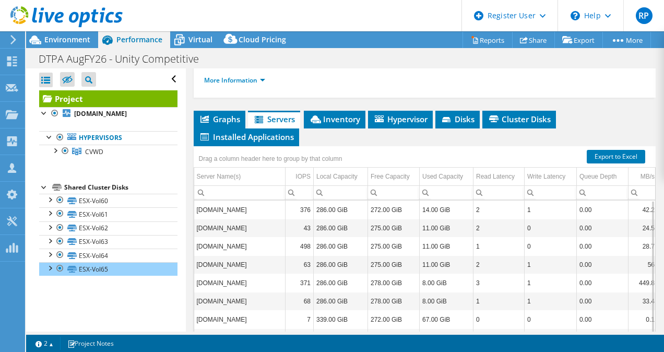
scroll to position [234, 0]
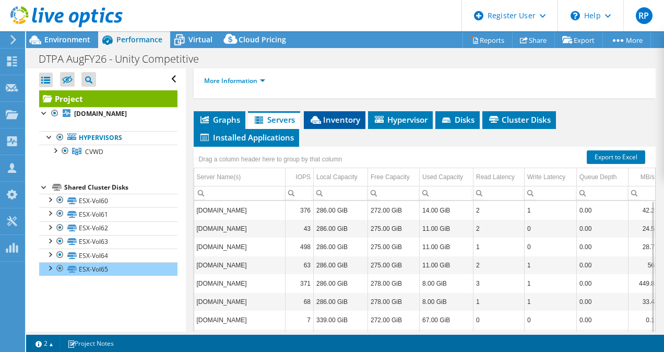
click at [346, 125] on span "Inventory" at bounding box center [334, 119] width 51 height 10
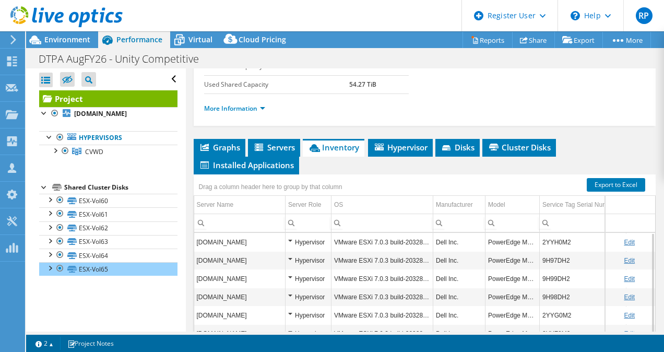
scroll to position [225, 0]
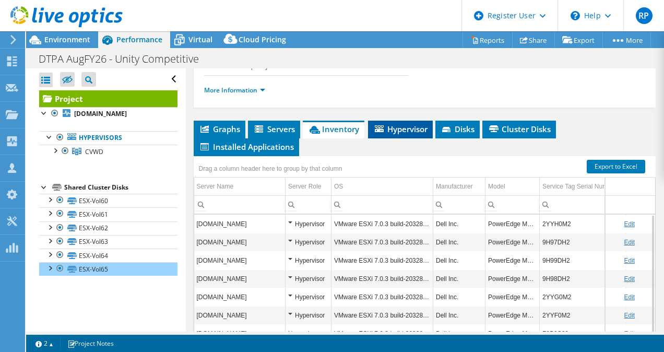
click at [402, 134] on span "Hypervisor" at bounding box center [400, 129] width 54 height 10
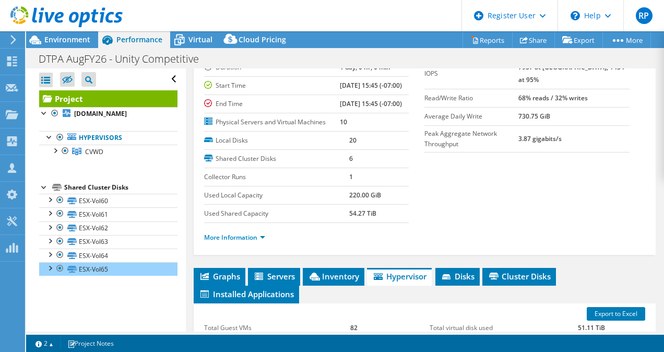
scroll to position [52, 0]
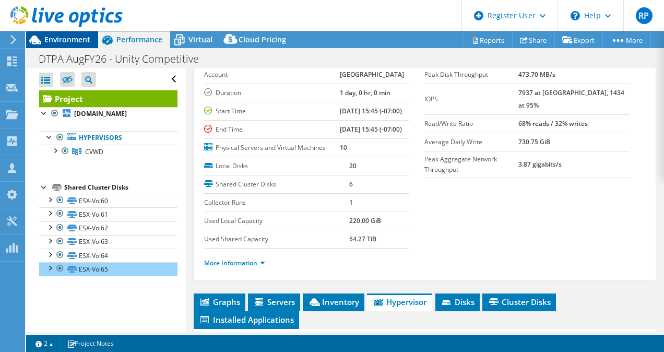
click at [72, 36] on span "Environment" at bounding box center [67, 39] width 46 height 10
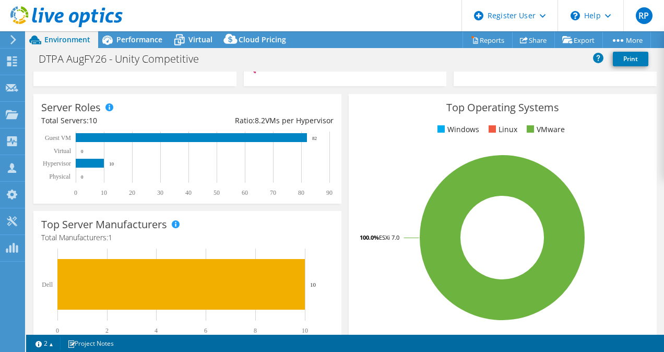
scroll to position [0, 0]
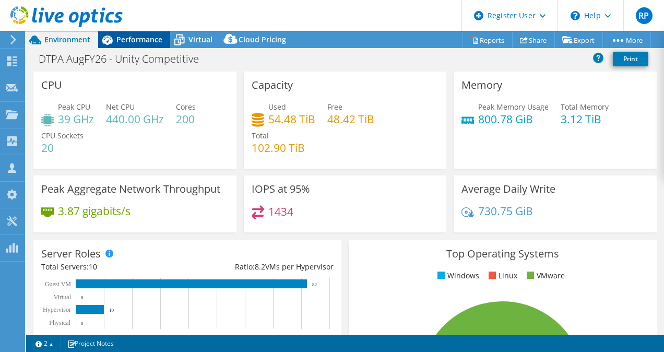
click at [138, 39] on span "Performance" at bounding box center [139, 39] width 46 height 10
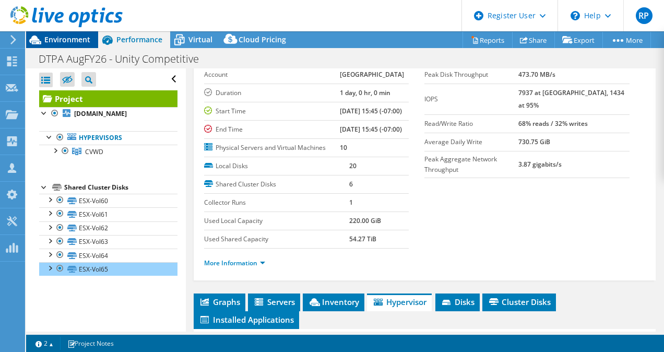
click at [73, 41] on span "Environment" at bounding box center [67, 39] width 46 height 10
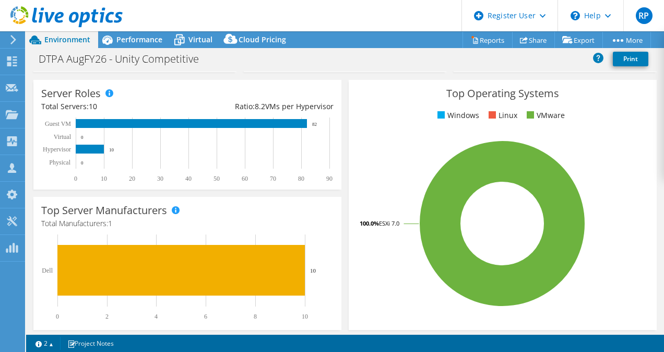
scroll to position [161, 0]
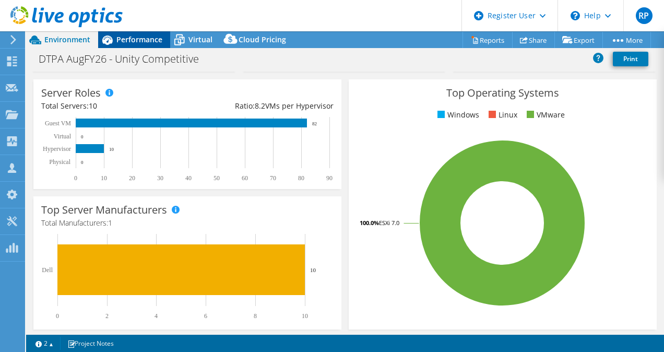
click at [150, 42] on span "Performance" at bounding box center [139, 39] width 46 height 10
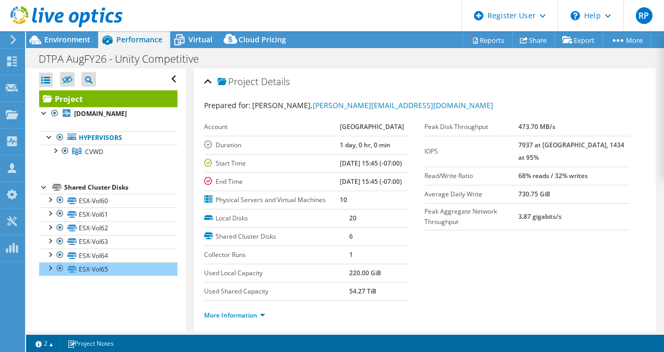
scroll to position [21, 0]
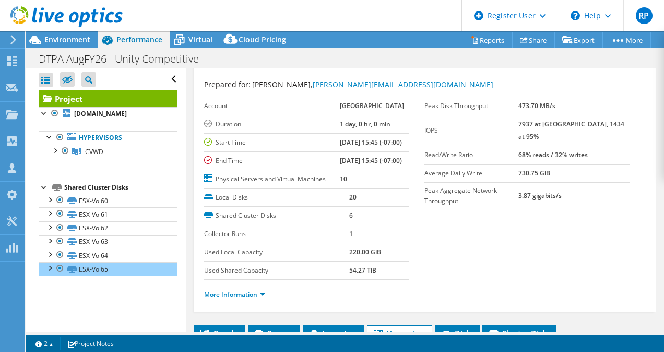
click at [224, 115] on td "Duration" at bounding box center [272, 124] width 136 height 18
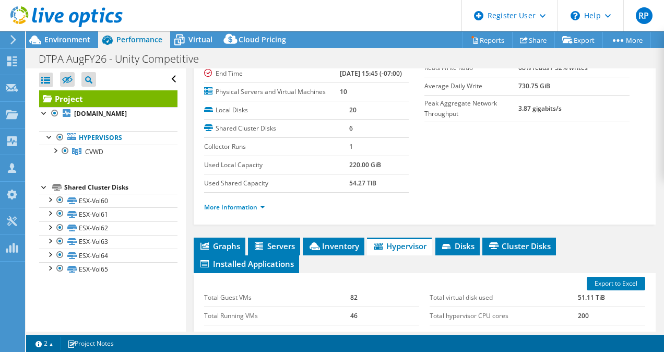
scroll to position [120, 0]
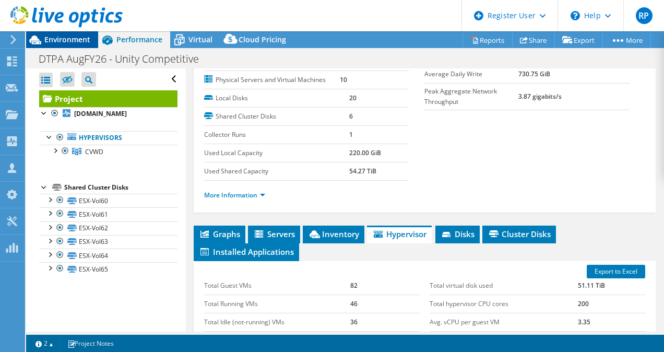
click at [83, 41] on span "Environment" at bounding box center [67, 39] width 46 height 10
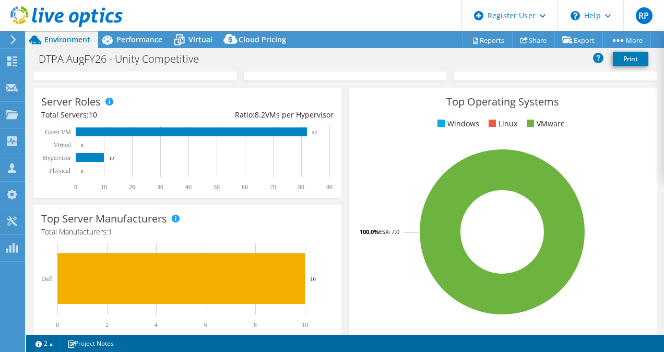
scroll to position [151, 0]
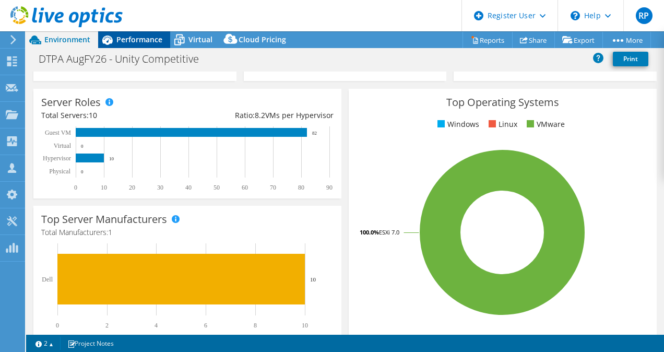
click at [141, 44] on span "Performance" at bounding box center [139, 39] width 46 height 10
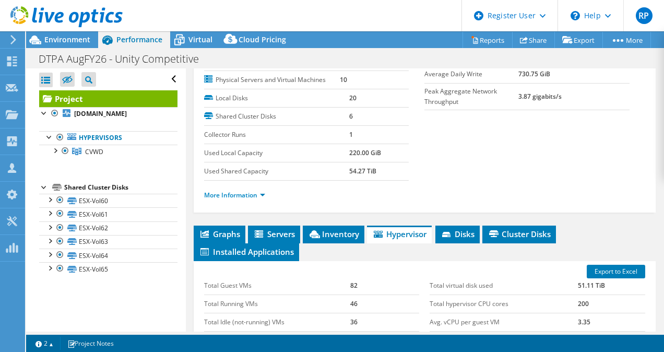
scroll to position [0, 0]
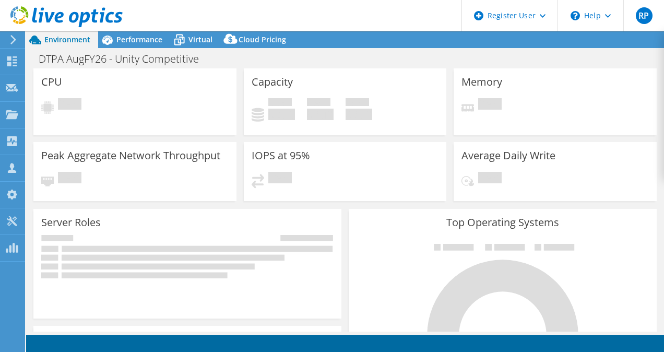
select select "USEast"
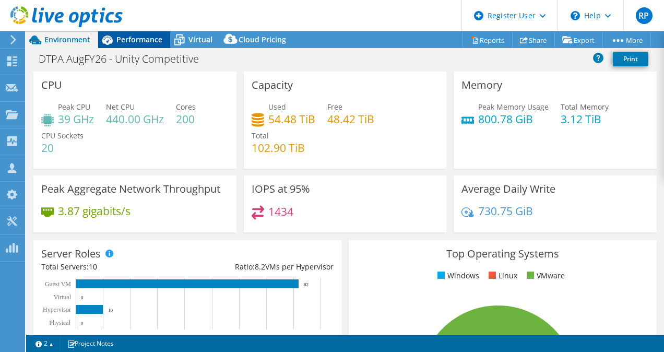
click at [146, 43] on span "Performance" at bounding box center [139, 39] width 46 height 10
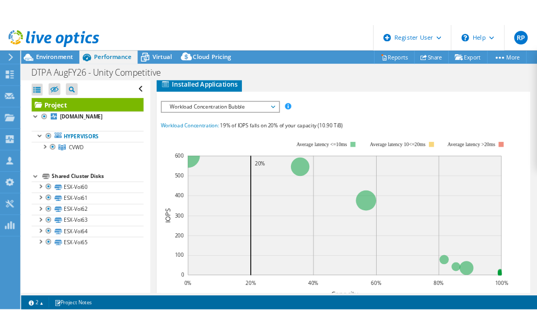
scroll to position [302, 0]
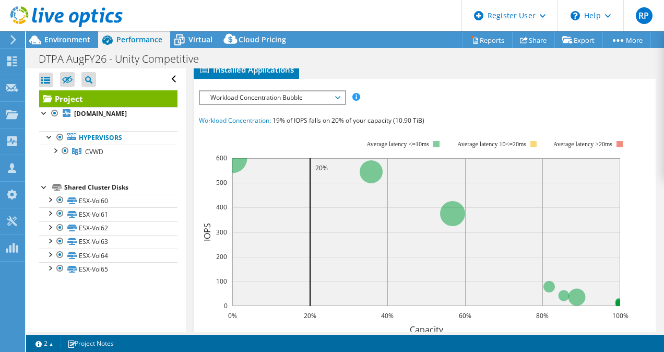
click at [314, 104] on span "Workload Concentration Bubble" at bounding box center [272, 97] width 134 height 13
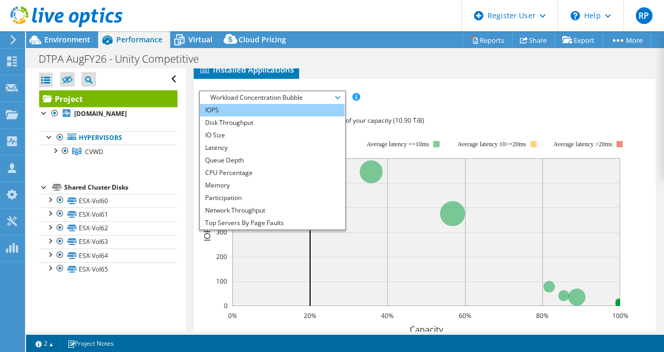
click at [284, 116] on li "IOPS" at bounding box center [272, 110] width 145 height 13
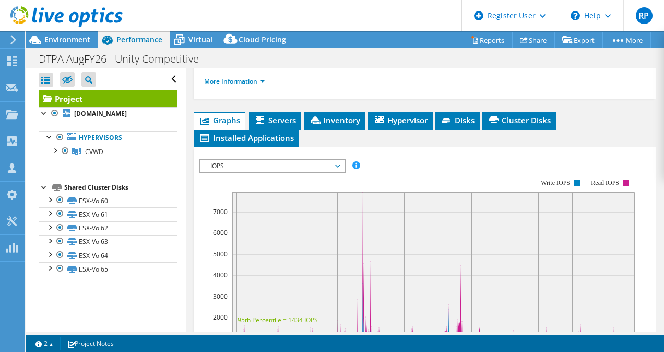
scroll to position [233, 0]
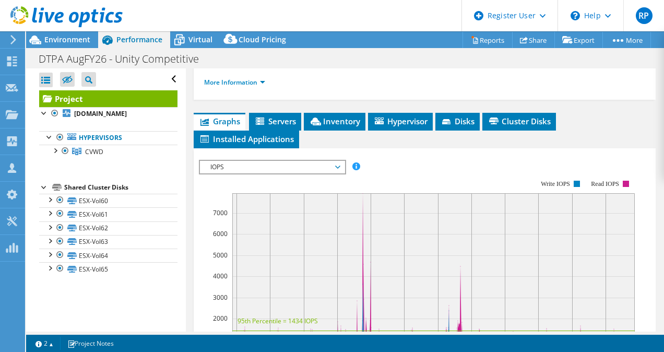
click at [331, 173] on span "IOPS" at bounding box center [272, 167] width 134 height 13
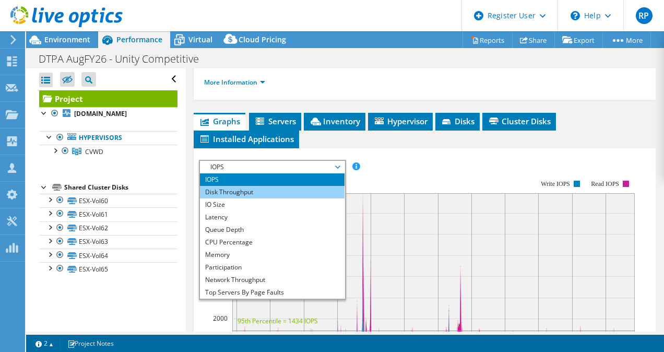
click at [326, 198] on li "Disk Throughput" at bounding box center [272, 192] width 145 height 13
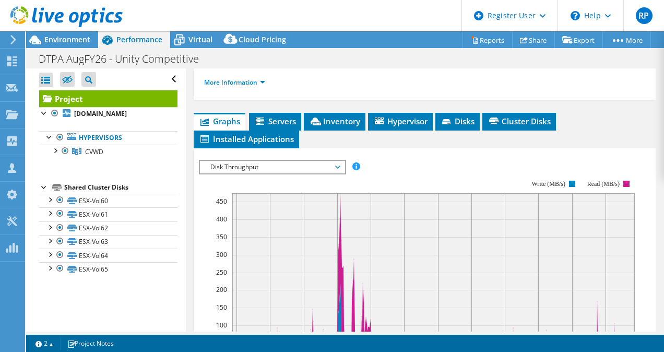
click at [329, 173] on span "Disk Throughput" at bounding box center [272, 167] width 134 height 13
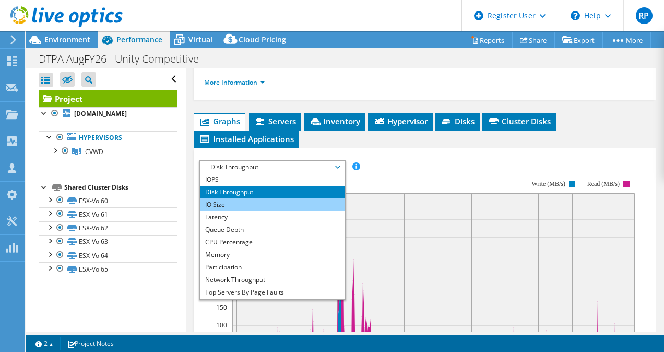
click at [329, 211] on li "IO Size" at bounding box center [272, 204] width 145 height 13
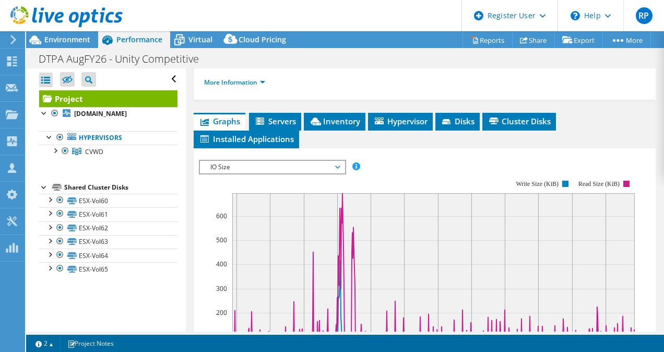
click at [319, 204] on div at bounding box center [425, 338] width 452 height 357
click at [320, 173] on span "IO Size" at bounding box center [272, 167] width 134 height 13
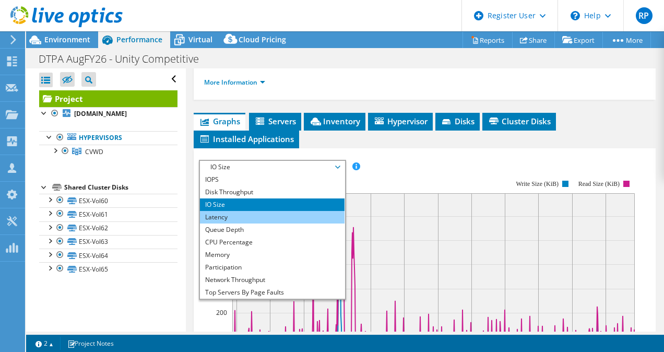
click at [315, 223] on li "Latency" at bounding box center [272, 217] width 145 height 13
